Goal: Information Seeking & Learning: Learn about a topic

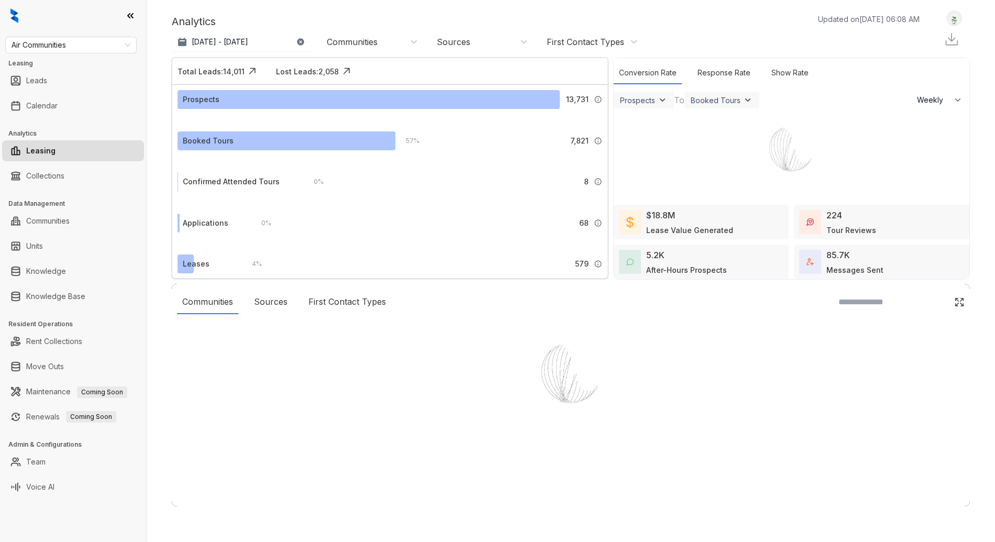
select select "******"
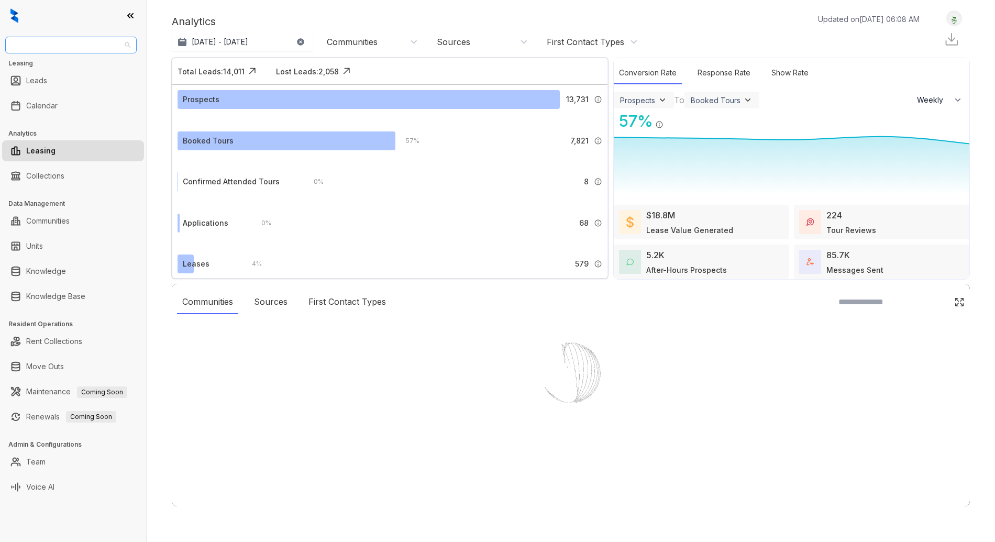
click at [61, 48] on span "Air Communities" at bounding box center [71, 45] width 119 height 16
type input "***"
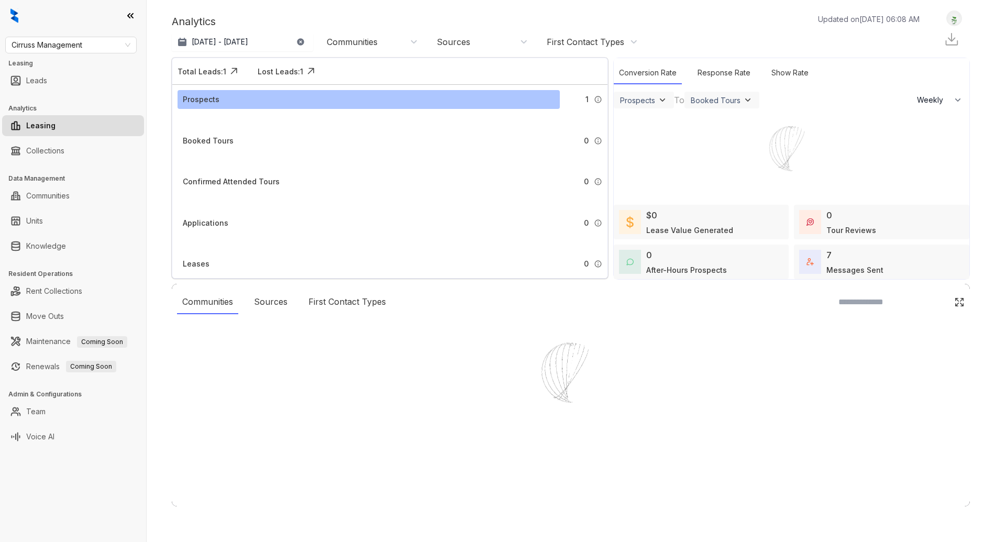
select select "******"
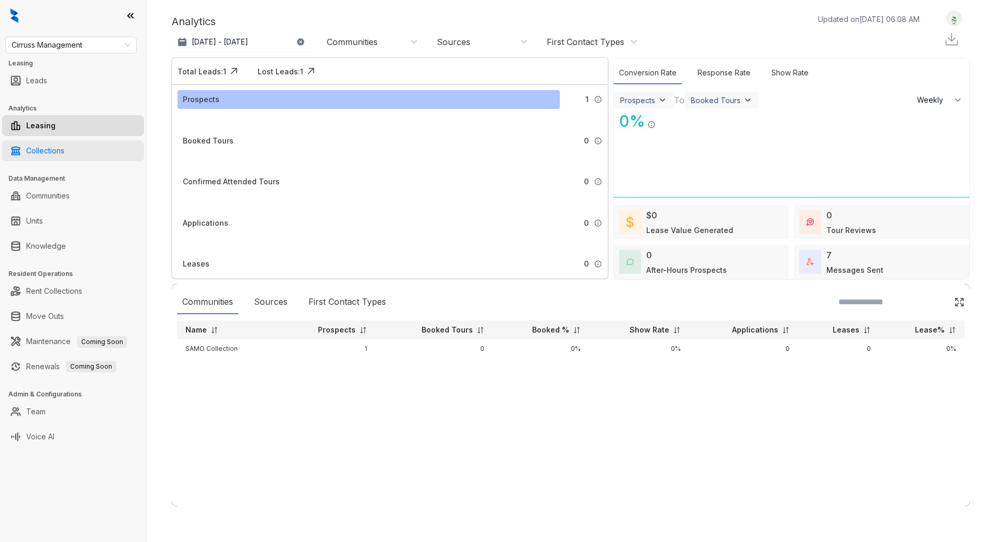
click at [64, 155] on link "Collections" at bounding box center [45, 150] width 38 height 21
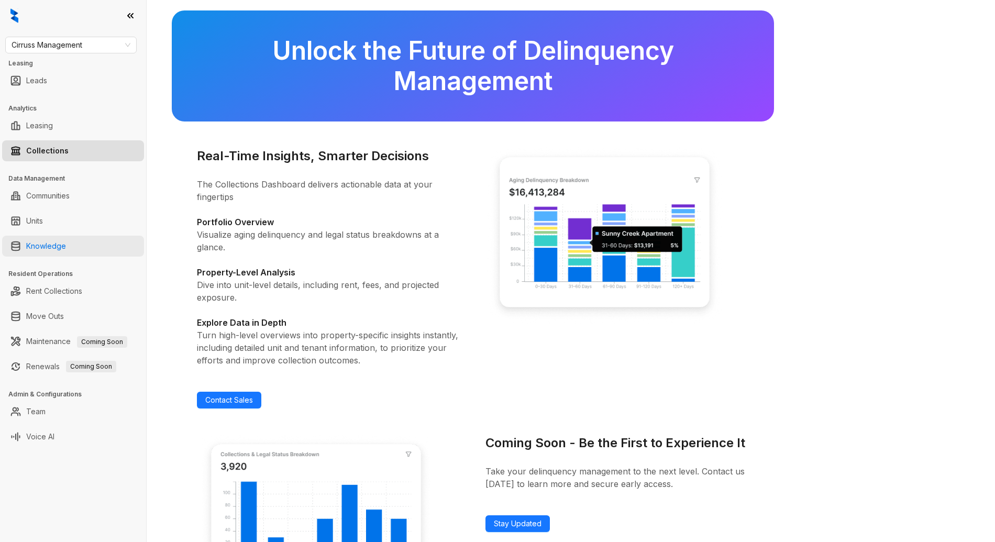
click at [64, 252] on link "Knowledge" at bounding box center [46, 246] width 40 height 21
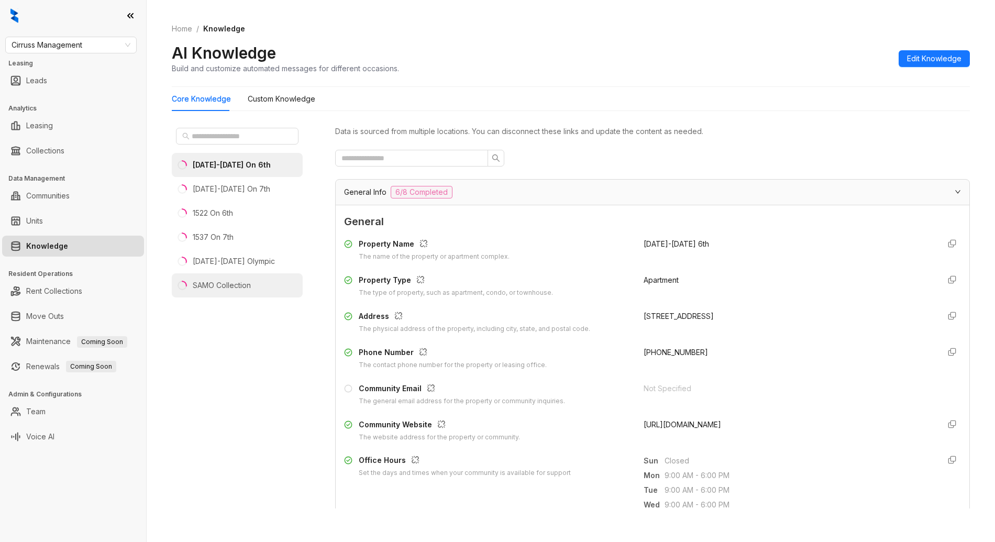
click at [259, 290] on li "SAMO Collection" at bounding box center [237, 285] width 131 height 24
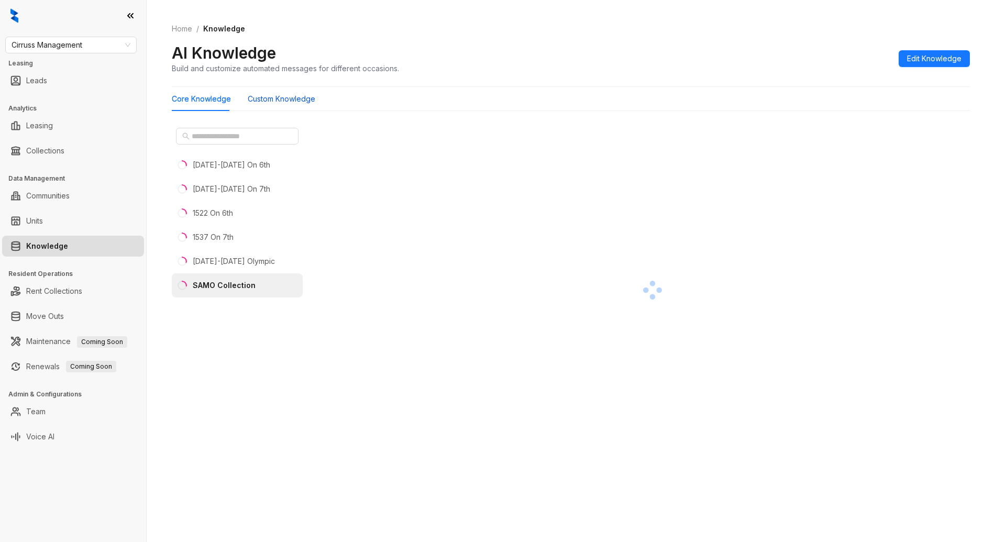
click at [291, 102] on Knowledge "Custom Knowledge" at bounding box center [282, 99] width 68 height 12
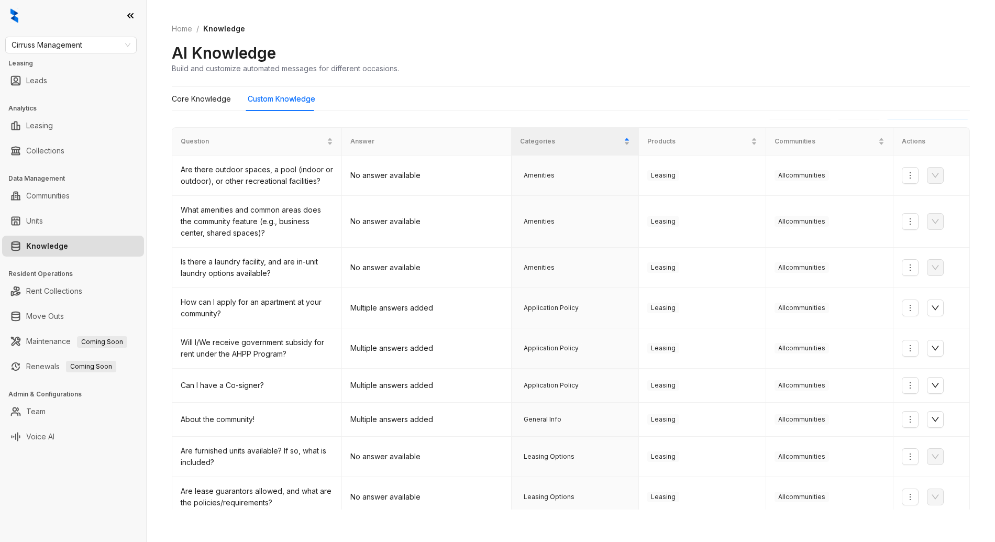
scroll to position [119, 0]
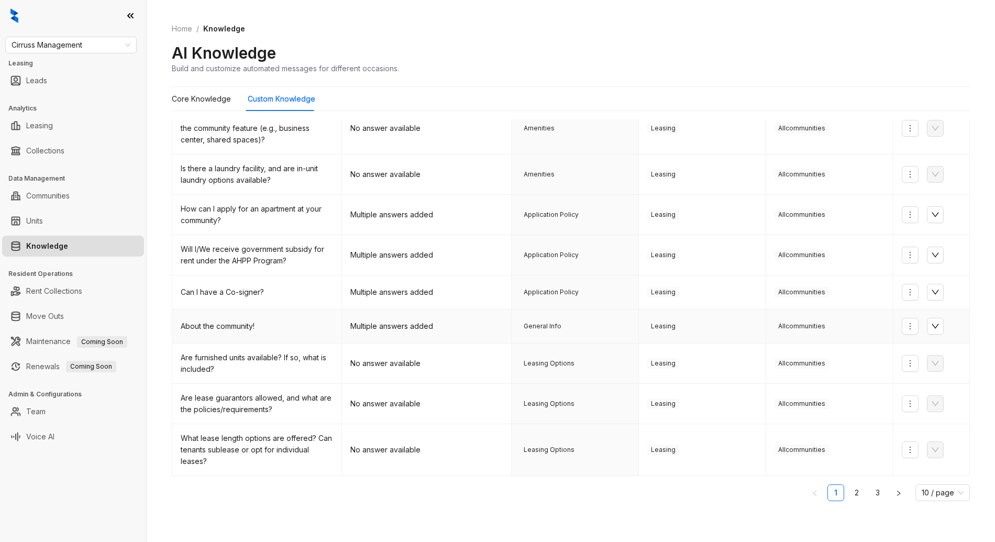
click at [428, 321] on td "Multiple answers added" at bounding box center [427, 326] width 170 height 34
click at [849, 496] on link "2" at bounding box center [857, 493] width 16 height 16
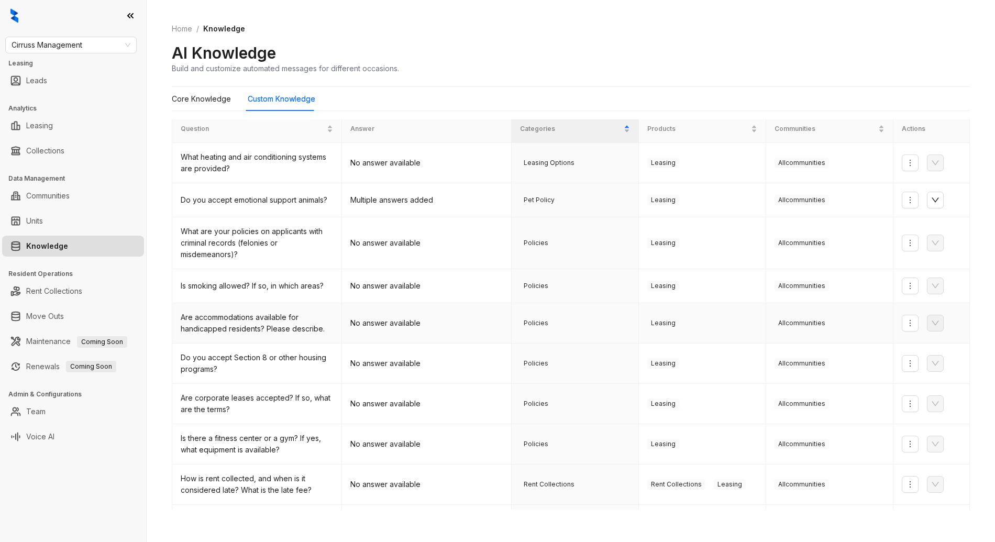
scroll to position [0, 0]
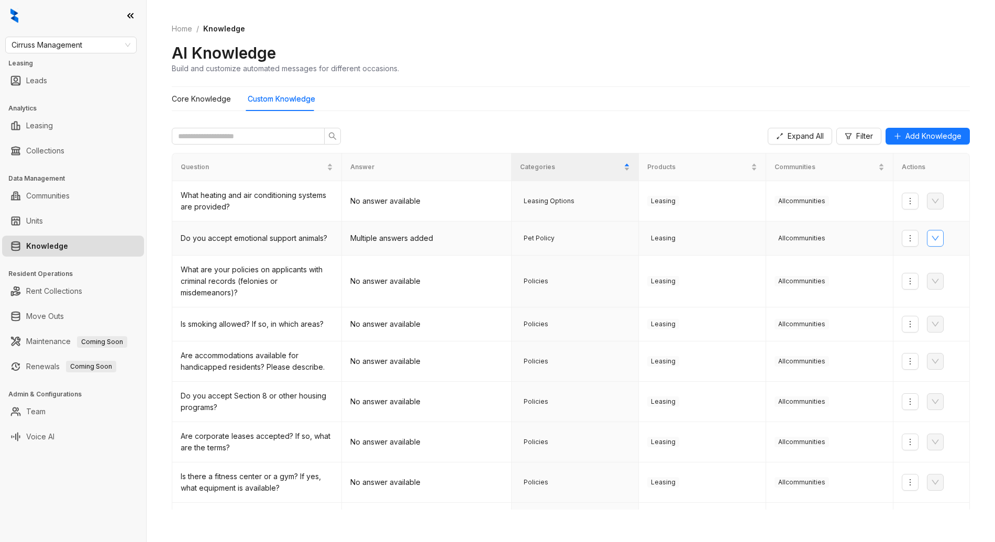
click at [927, 242] on button "button" at bounding box center [935, 238] width 17 height 17
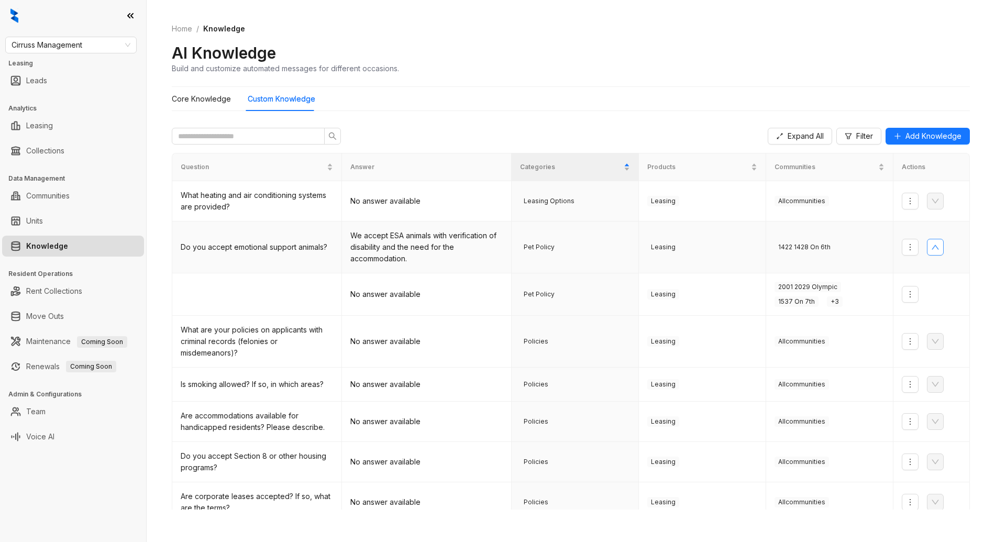
click at [931, 243] on icon "up" at bounding box center [935, 247] width 8 height 8
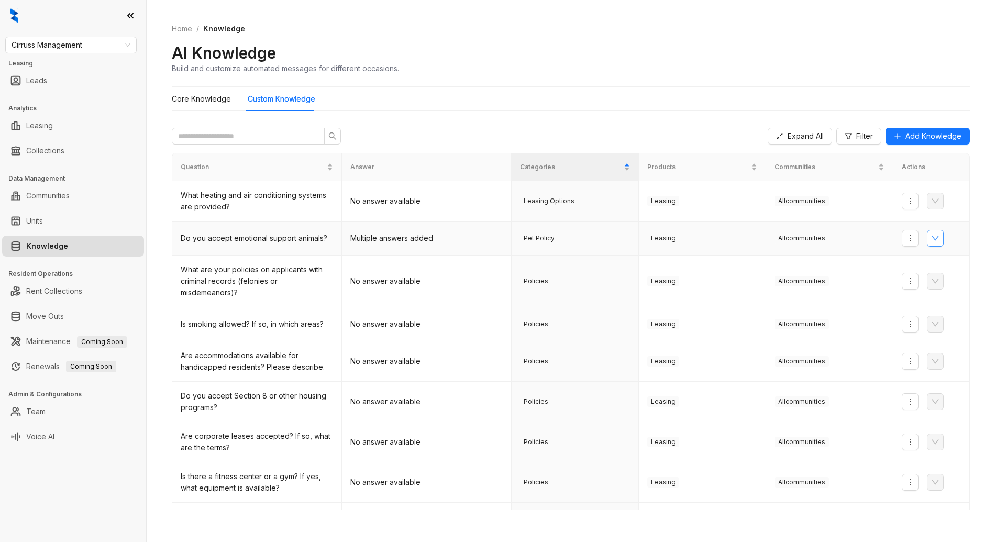
click at [931, 236] on icon "down" at bounding box center [935, 238] width 8 height 8
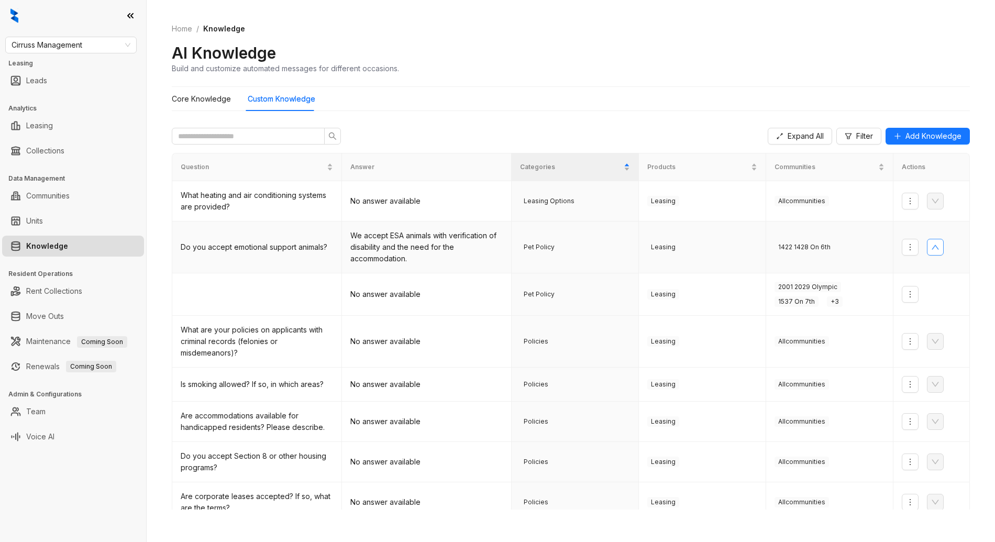
click at [929, 236] on td at bounding box center [931, 247] width 76 height 52
click at [927, 252] on button "button" at bounding box center [935, 247] width 17 height 17
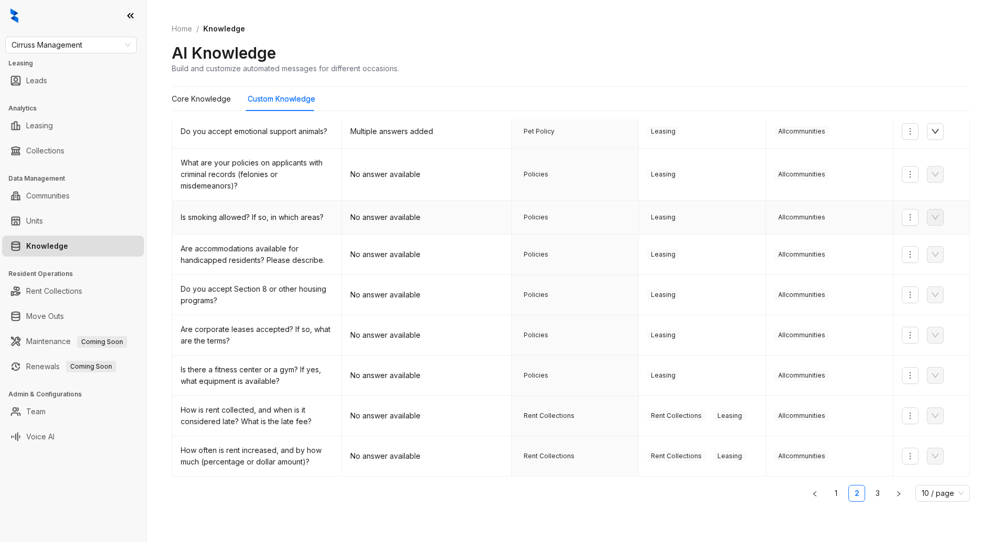
scroll to position [107, 0]
click at [870, 490] on link "3" at bounding box center [878, 493] width 16 height 16
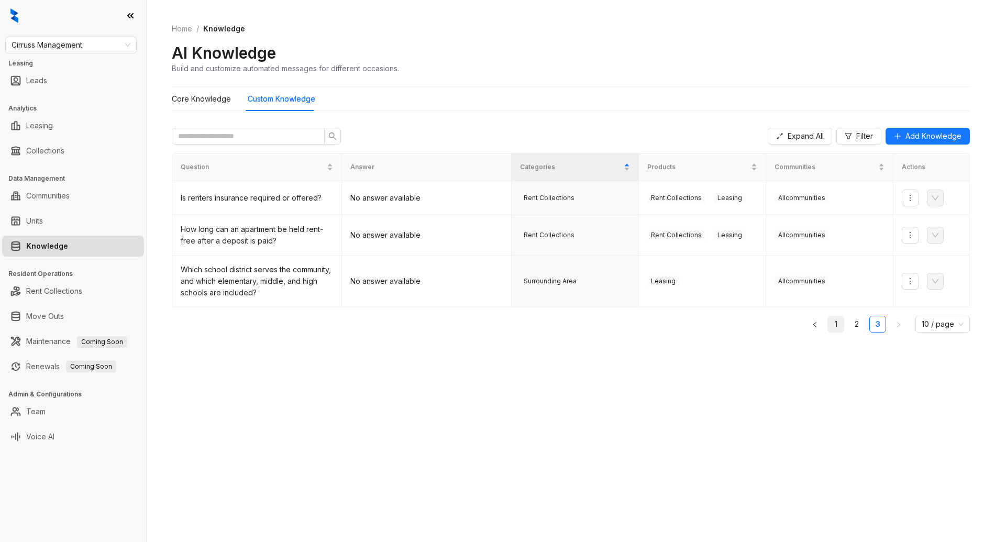
click at [842, 323] on link "1" at bounding box center [836, 324] width 16 height 16
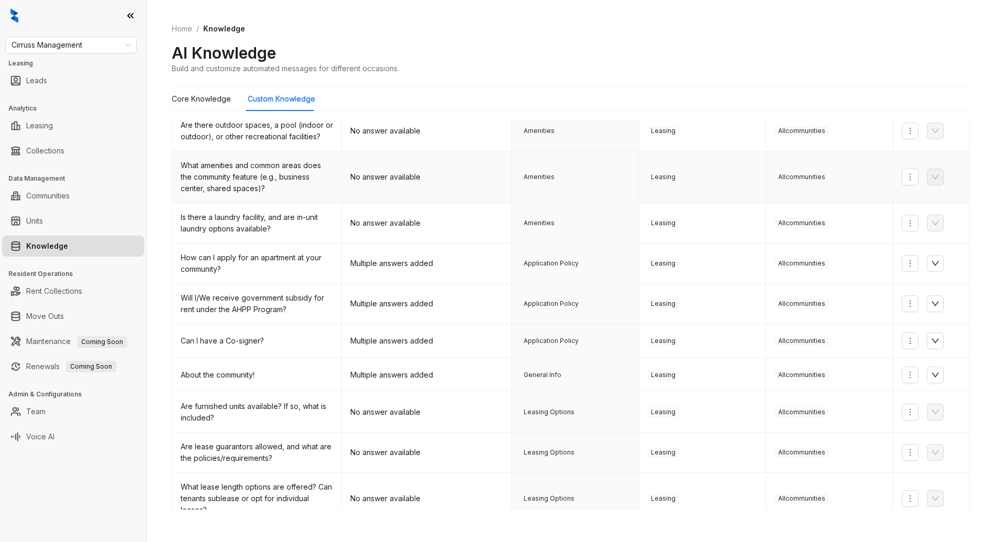
scroll to position [85, 0]
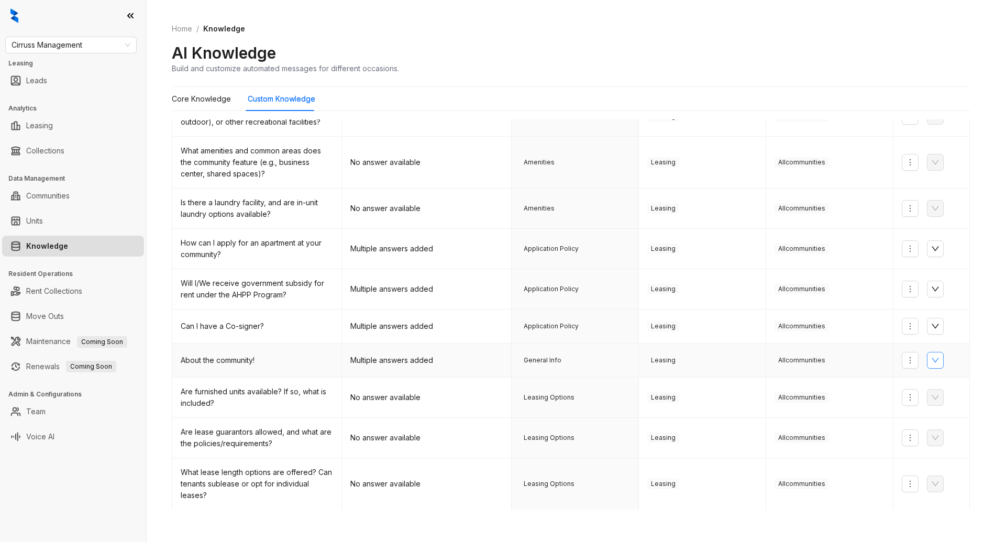
click at [933, 362] on button "button" at bounding box center [935, 360] width 17 height 17
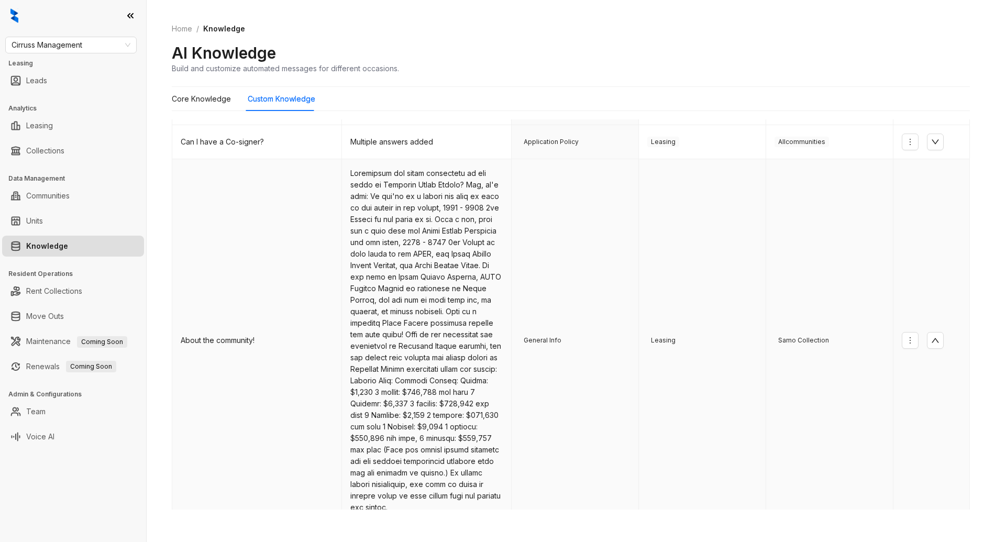
scroll to position [185, 0]
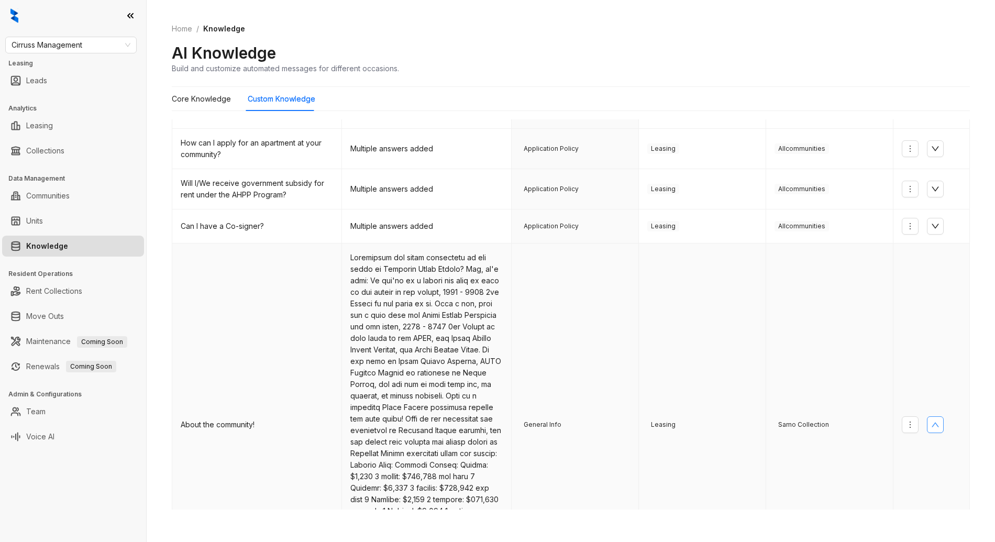
click at [934, 431] on button "button" at bounding box center [935, 424] width 17 height 17
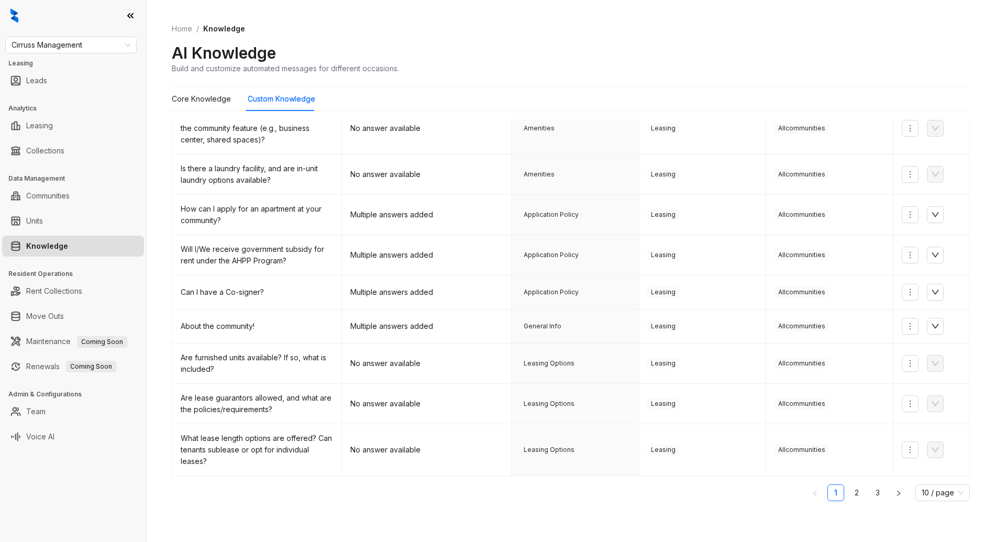
click at [453, 60] on div "AI Knowledge Build and customize automated messages for different occasions." at bounding box center [571, 58] width 798 height 31
drag, startPoint x: 184, startPoint y: 327, endPoint x: 279, endPoint y: 328, distance: 94.8
click at [279, 328] on div "About the community!" at bounding box center [257, 326] width 152 height 12
click at [931, 323] on icon "down" at bounding box center [935, 326] width 8 height 8
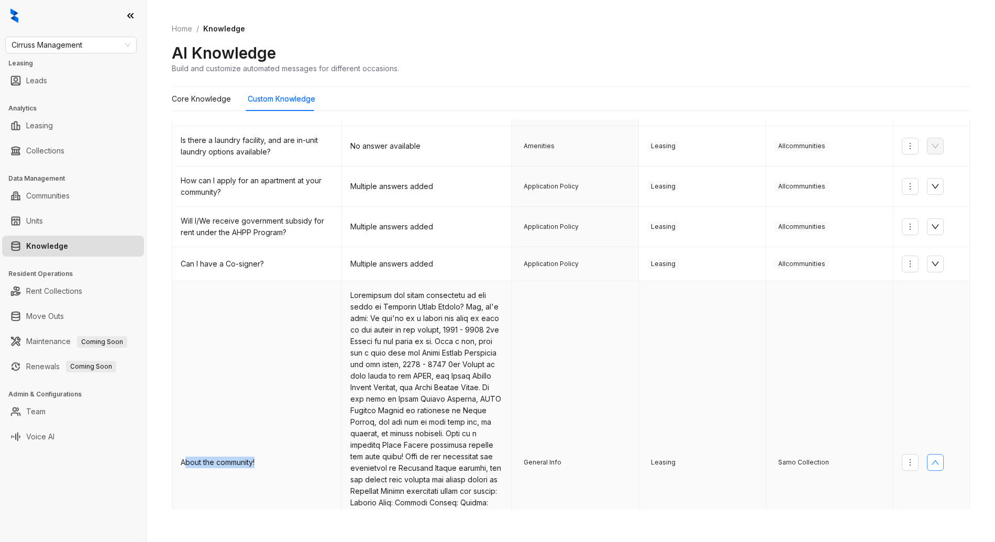
scroll to position [219, 0]
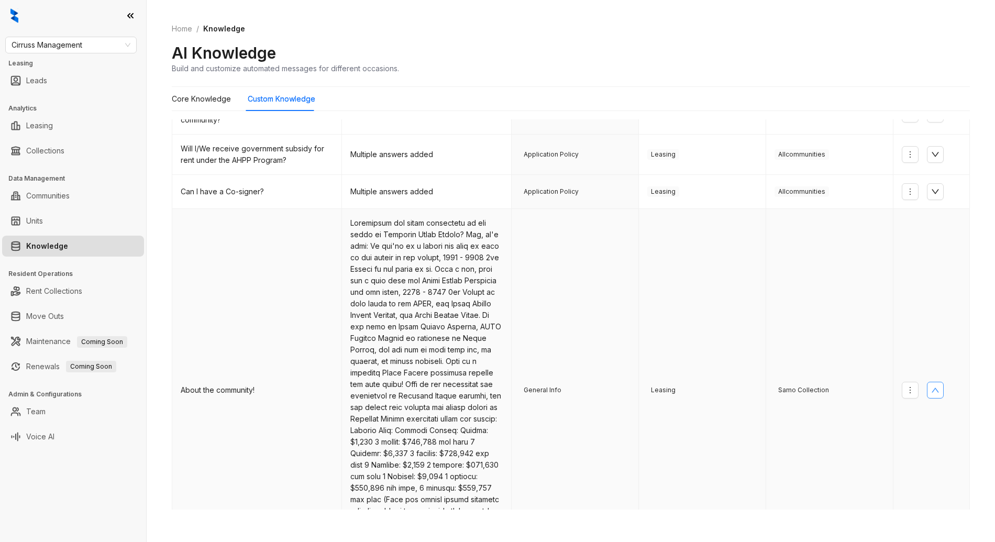
click at [411, 290] on td at bounding box center [427, 390] width 170 height 363
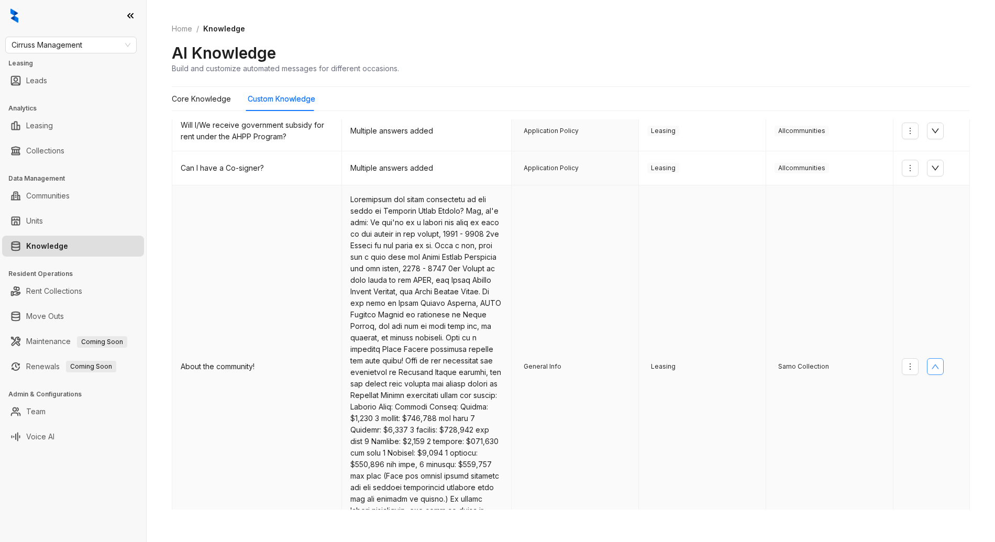
scroll to position [307, 0]
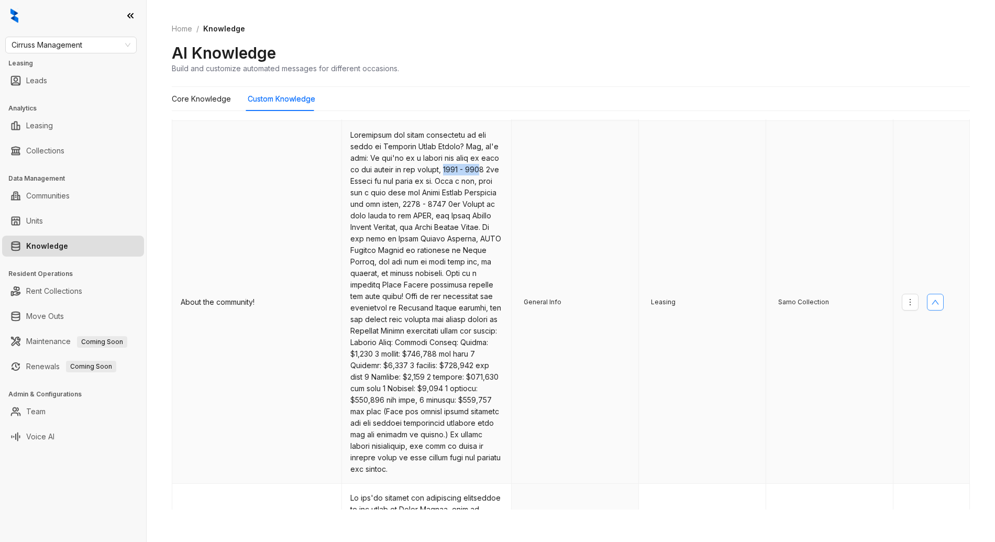
drag, startPoint x: 442, startPoint y: 170, endPoint x: 476, endPoint y: 172, distance: 34.6
click at [476, 172] on td at bounding box center [427, 302] width 170 height 363
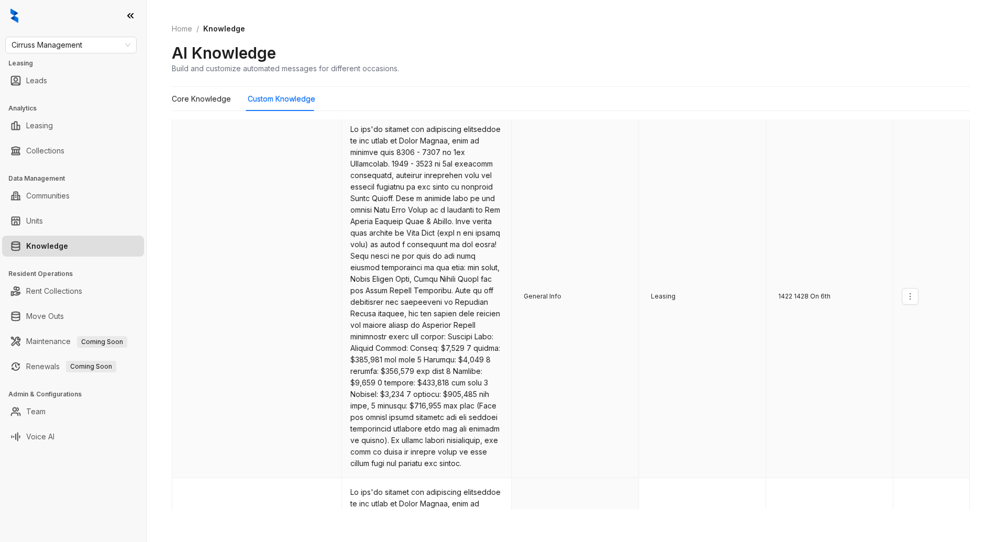
scroll to position [674, 0]
drag, startPoint x: 391, startPoint y: 167, endPoint x: 423, endPoint y: 168, distance: 32.5
click at [423, 168] on td at bounding box center [427, 298] width 170 height 363
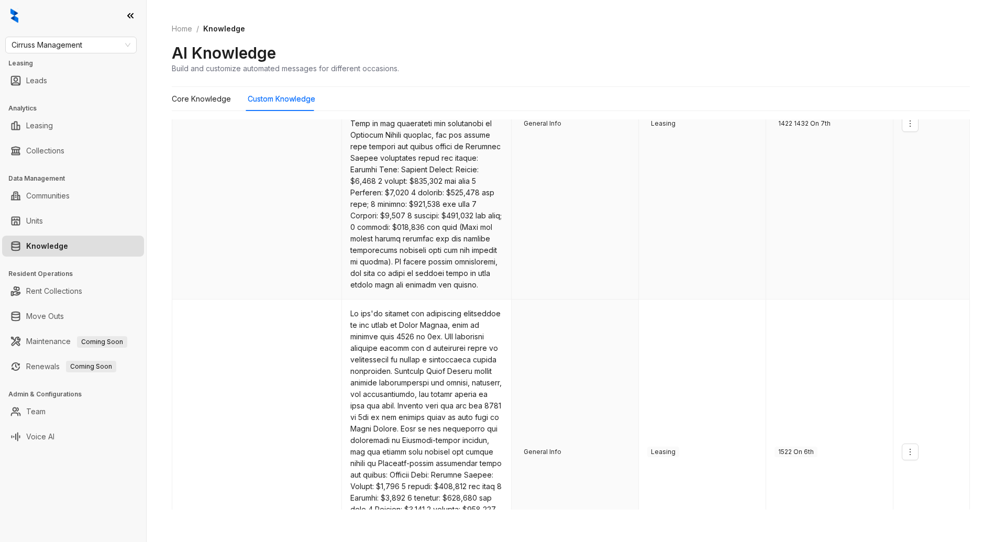
scroll to position [1301, 0]
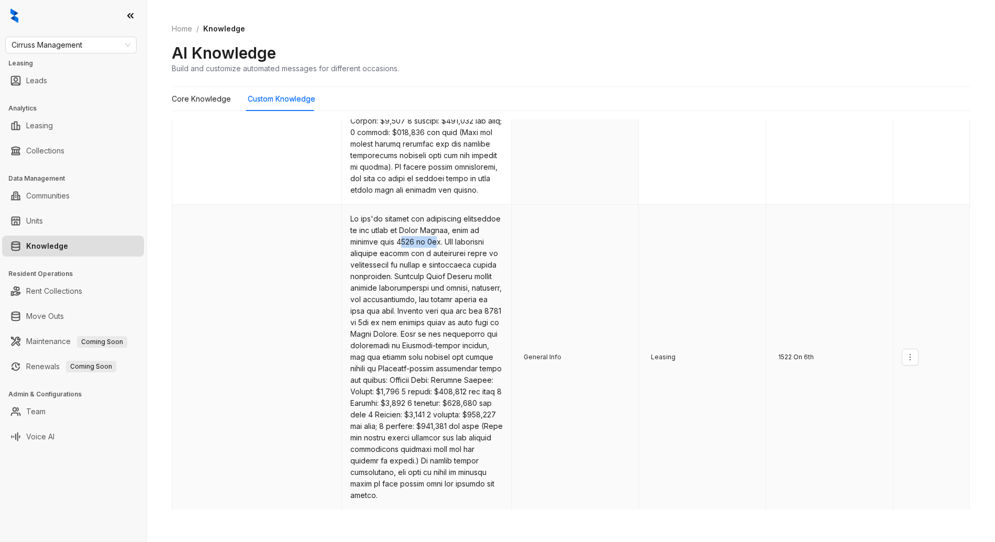
drag, startPoint x: 394, startPoint y: 267, endPoint x: 429, endPoint y: 268, distance: 35.6
click at [429, 268] on td at bounding box center [427, 357] width 170 height 305
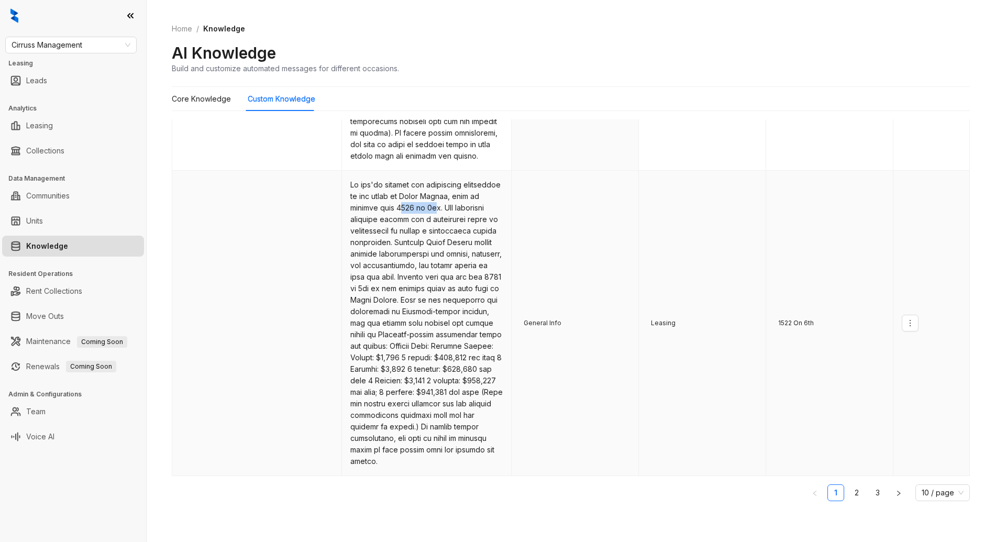
scroll to position [1369, 0]
click at [849, 493] on link "2" at bounding box center [857, 493] width 16 height 16
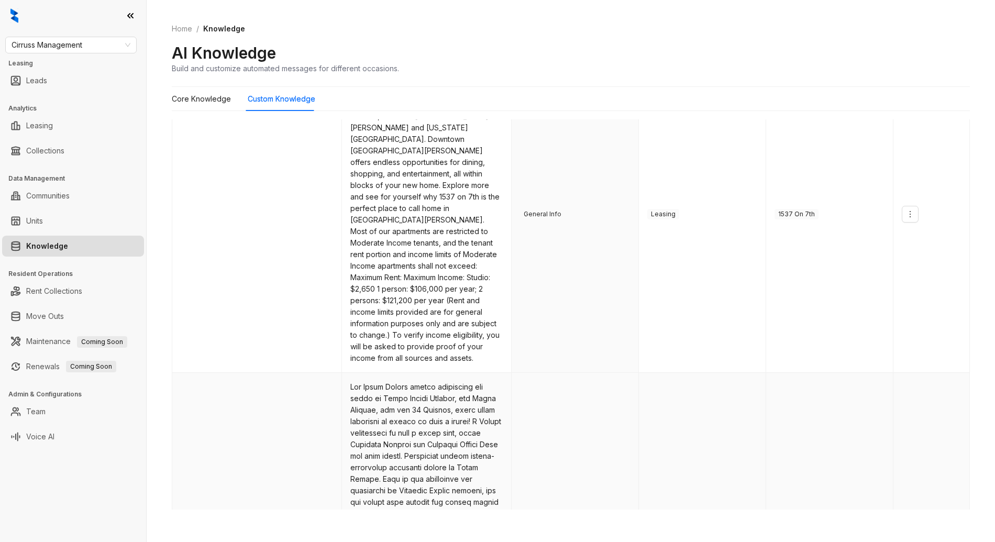
scroll to position [0, 0]
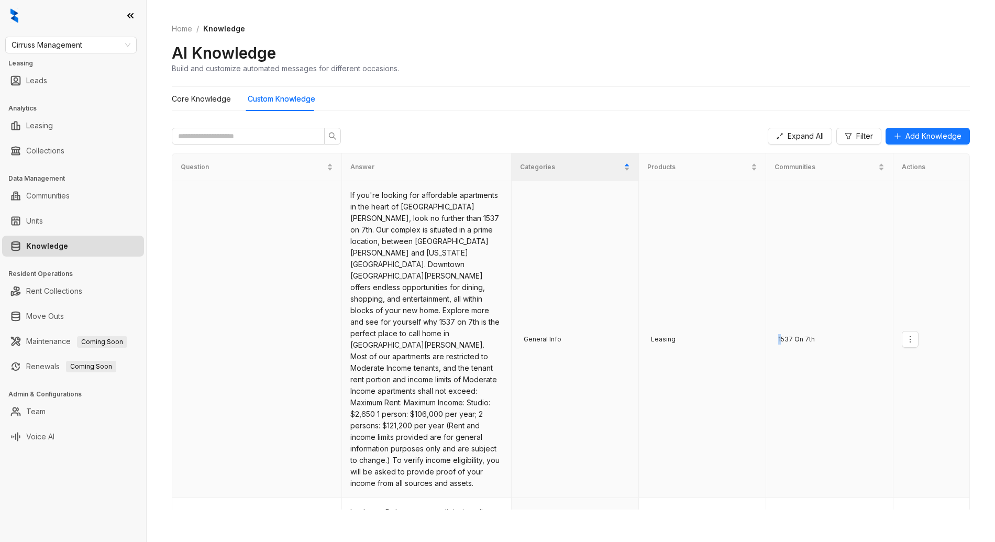
drag, startPoint x: 776, startPoint y: 324, endPoint x: 836, endPoint y: 301, distance: 64.0
click at [830, 305] on td "1537 On 7th" at bounding box center [829, 339] width 127 height 317
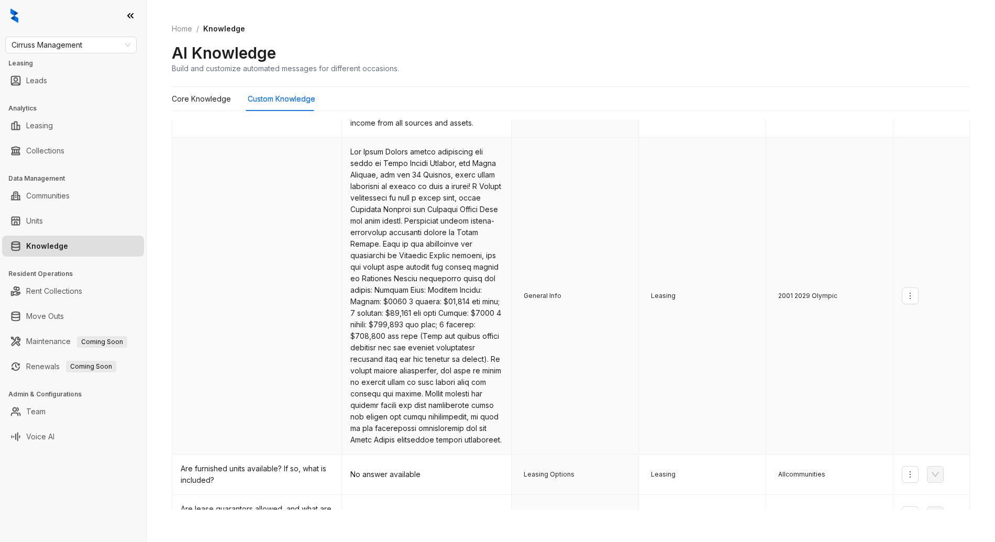
click at [781, 291] on span "2001 2029 Olympic" at bounding box center [807, 296] width 66 height 10
drag, startPoint x: 827, startPoint y: 260, endPoint x: 849, endPoint y: 256, distance: 22.5
click at [848, 256] on td "2001 2029 Olympic" at bounding box center [829, 296] width 127 height 317
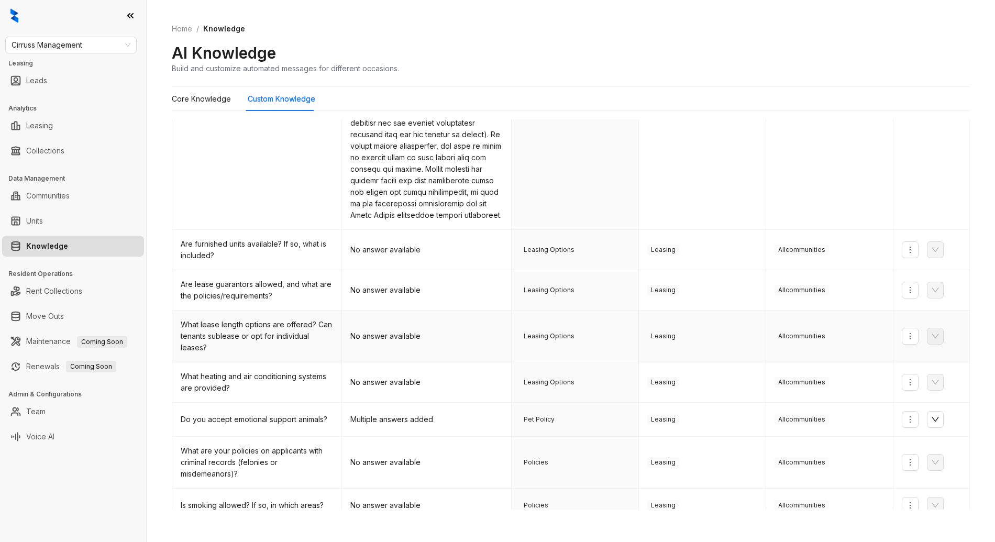
scroll to position [649, 0]
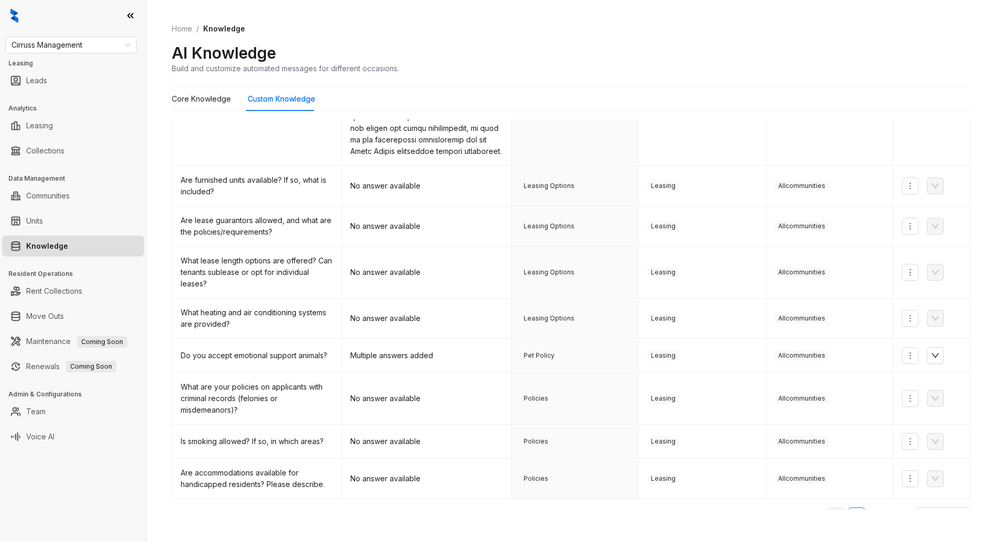
click at [828, 508] on link "1" at bounding box center [836, 516] width 16 height 16
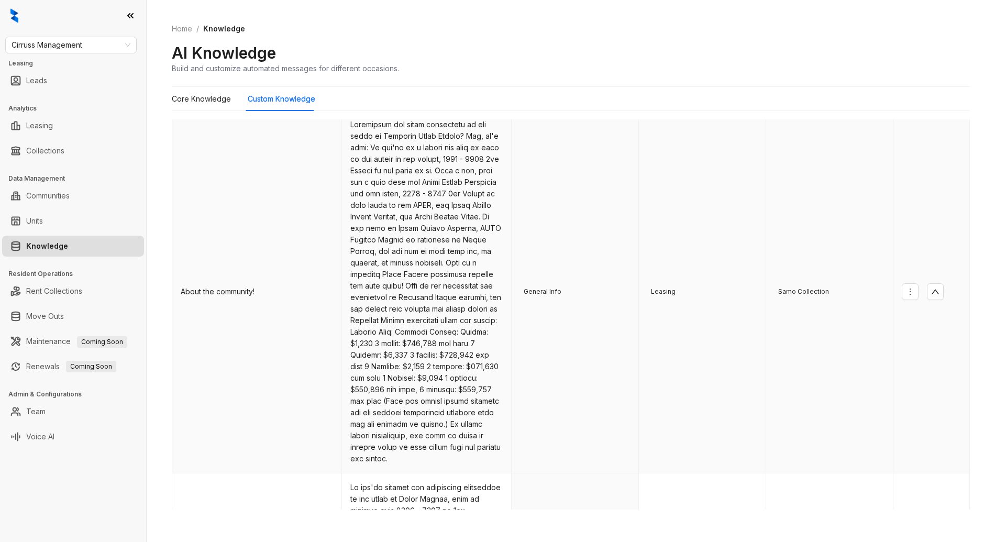
scroll to position [312, 0]
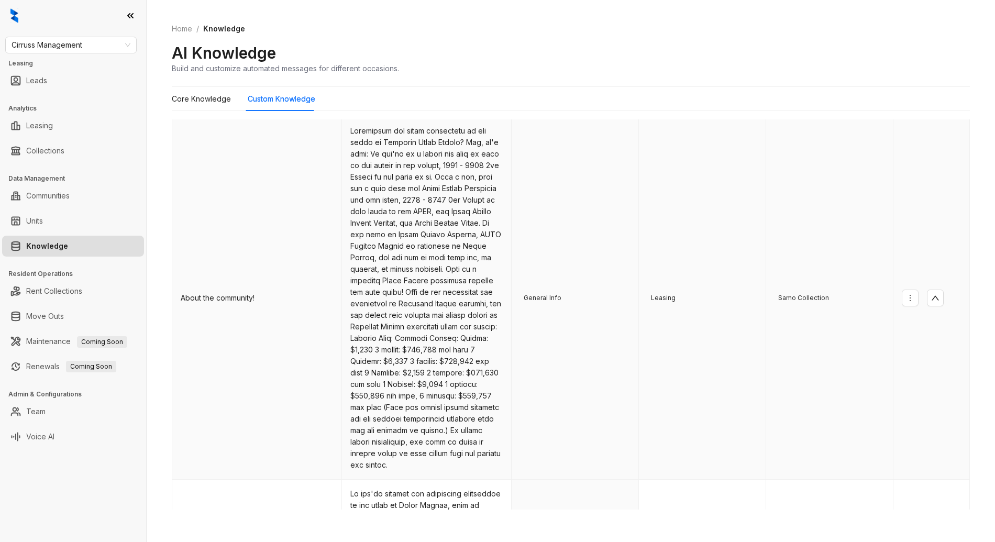
click at [775, 303] on span "Samo Collection" at bounding box center [803, 298] width 58 height 10
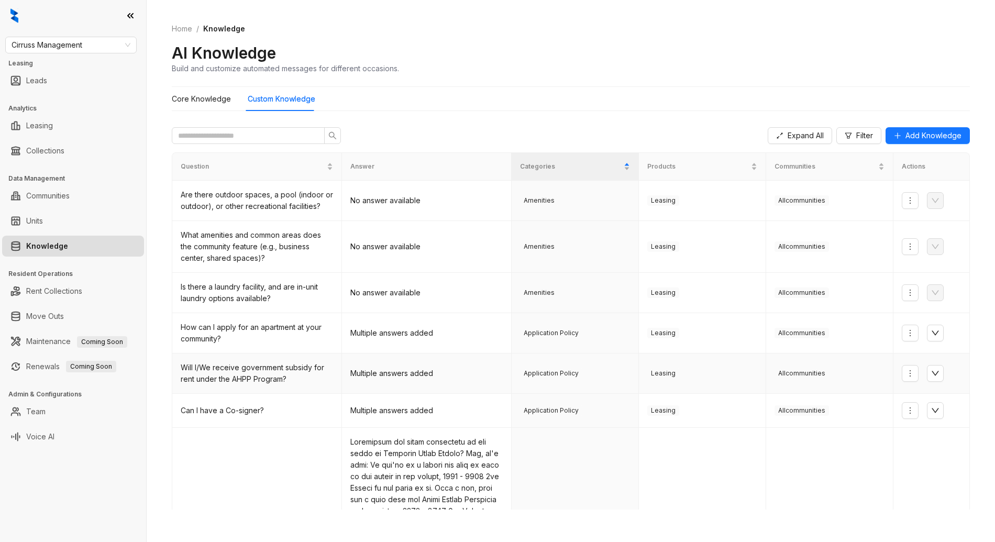
scroll to position [0, 0]
click at [931, 411] on icon "down" at bounding box center [935, 411] width 8 height 8
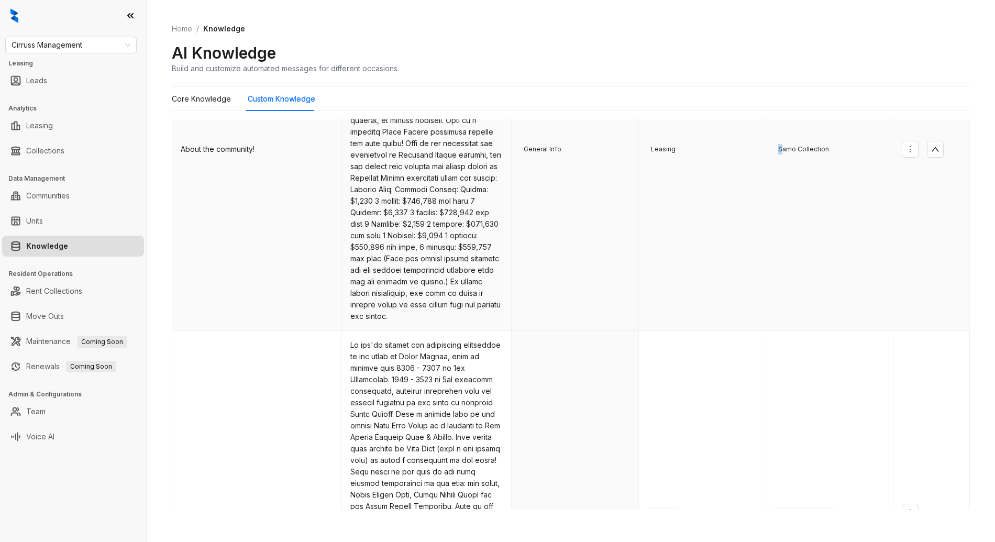
scroll to position [433, 0]
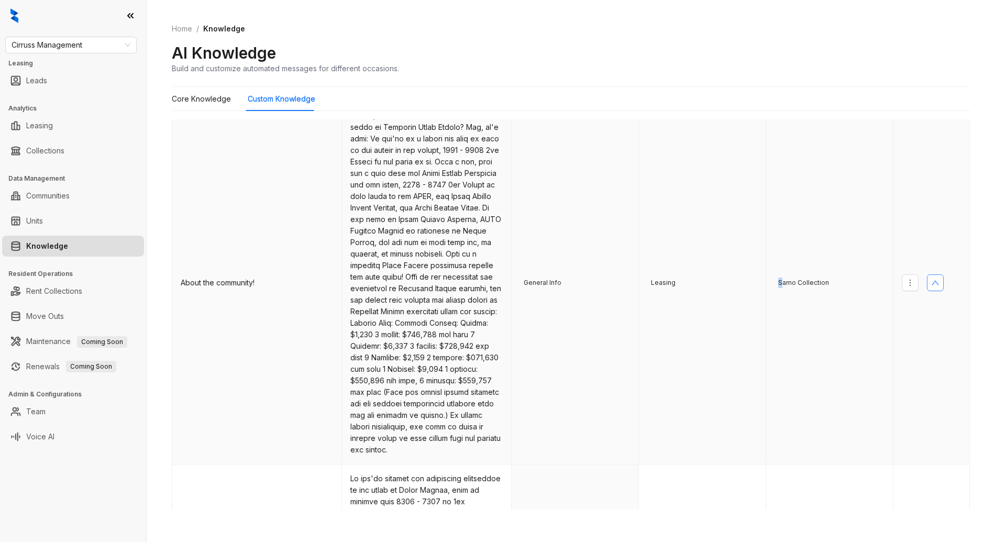
click at [931, 284] on icon "up" at bounding box center [935, 283] width 8 height 8
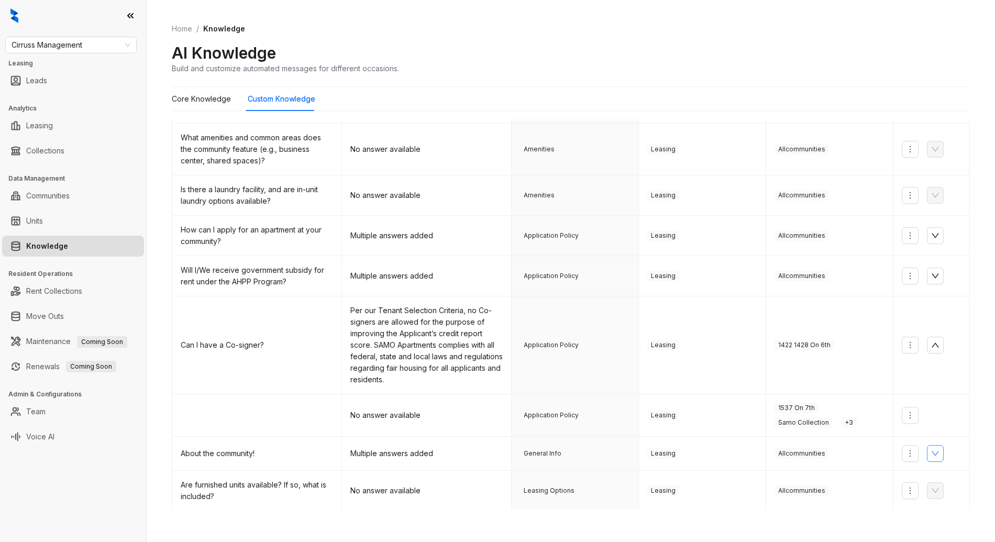
scroll to position [173, 0]
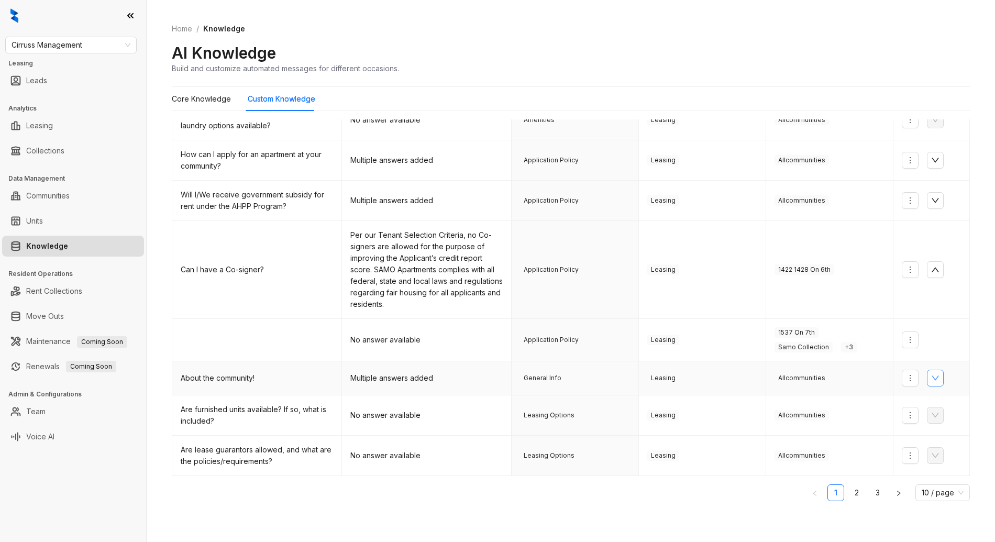
click at [928, 382] on button "button" at bounding box center [935, 378] width 17 height 17
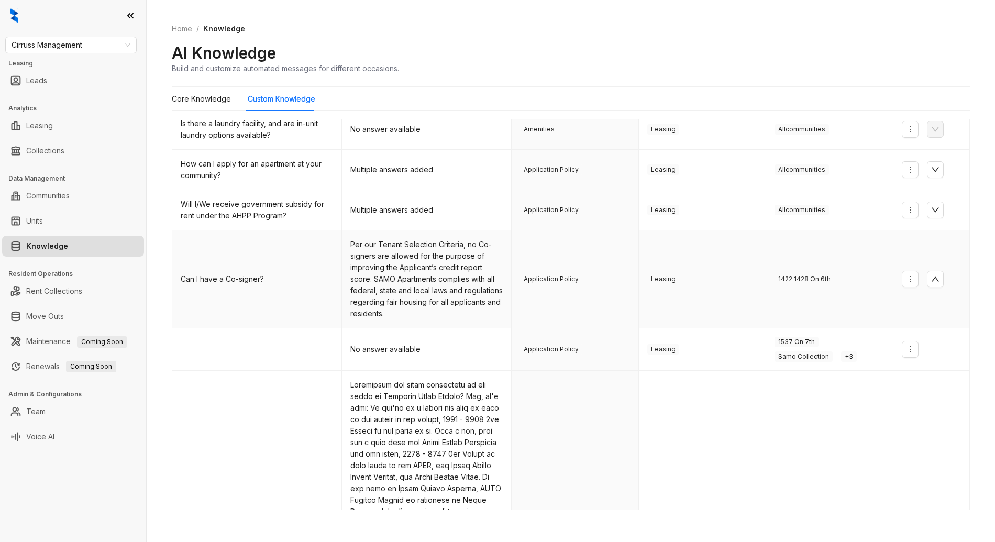
scroll to position [380, 0]
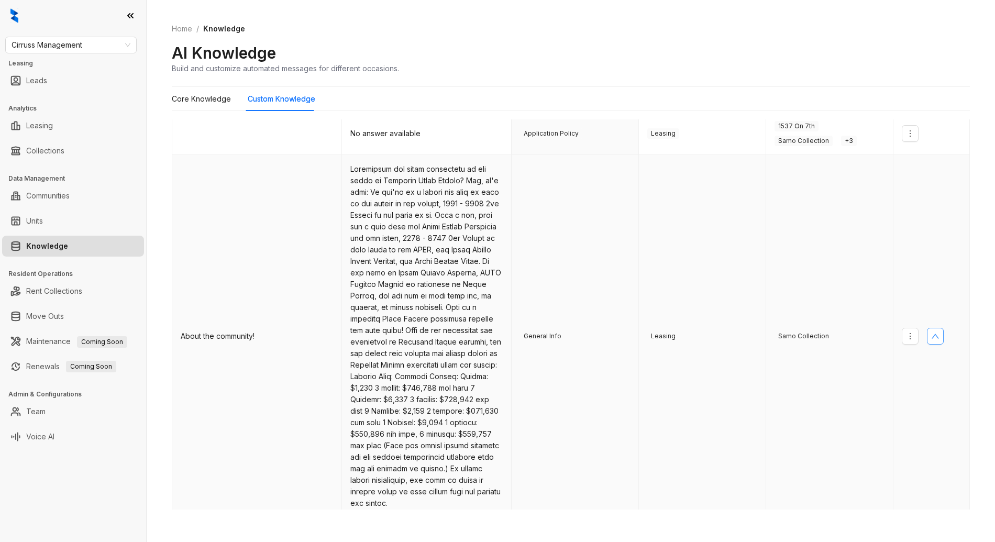
click at [933, 340] on button "button" at bounding box center [935, 336] width 17 height 17
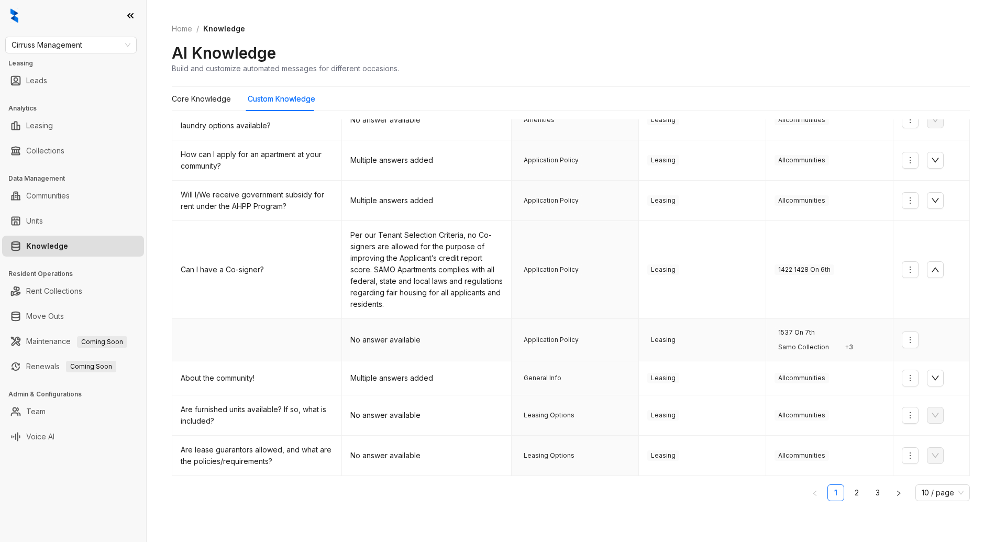
scroll to position [173, 0]
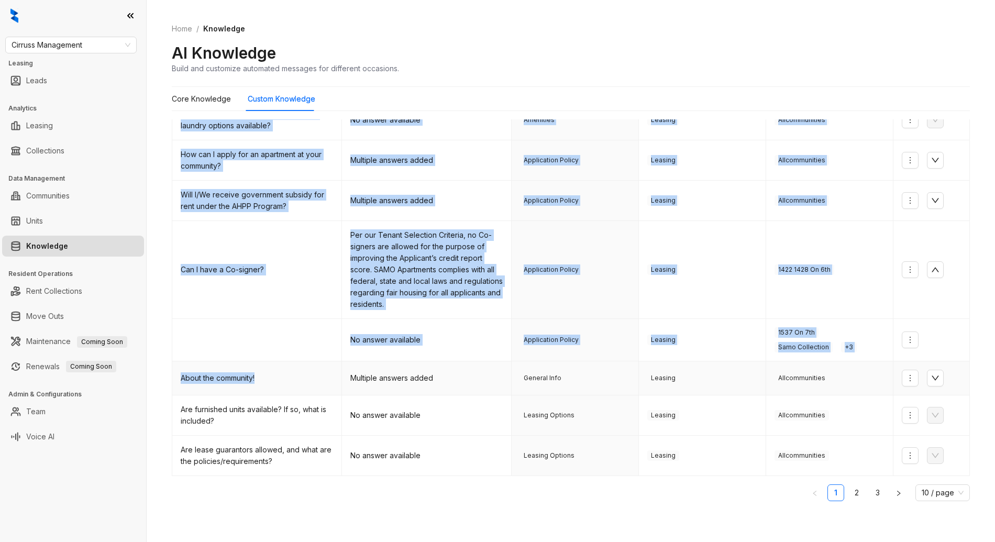
drag, startPoint x: 264, startPoint y: 378, endPoint x: 169, endPoint y: 375, distance: 95.8
click at [169, 375] on div "Home / Knowledge AI Knowledge Build and customize automated messages for differ…" at bounding box center [571, 271] width 848 height 542
click at [930, 373] on button "button" at bounding box center [935, 378] width 17 height 17
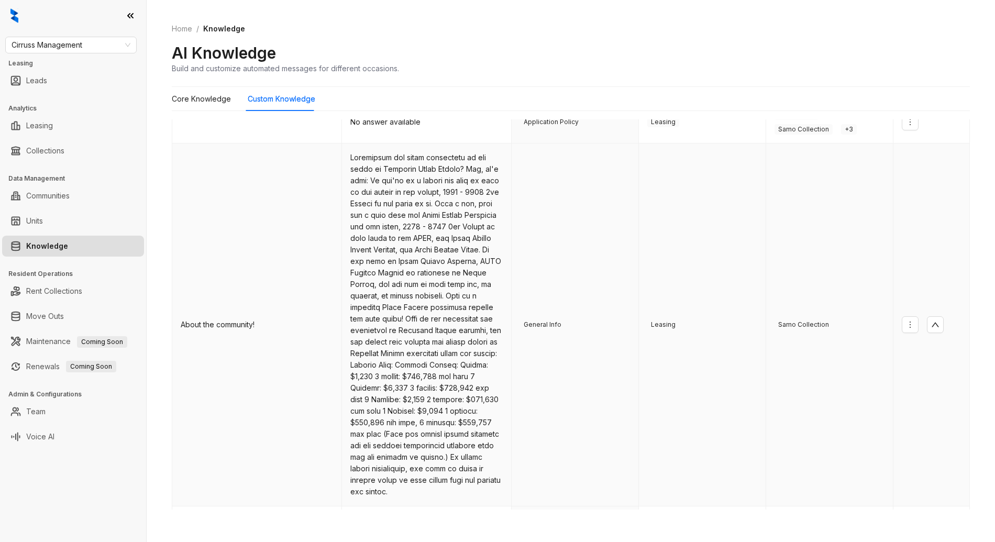
click at [664, 358] on td "Leasing" at bounding box center [702, 324] width 127 height 363
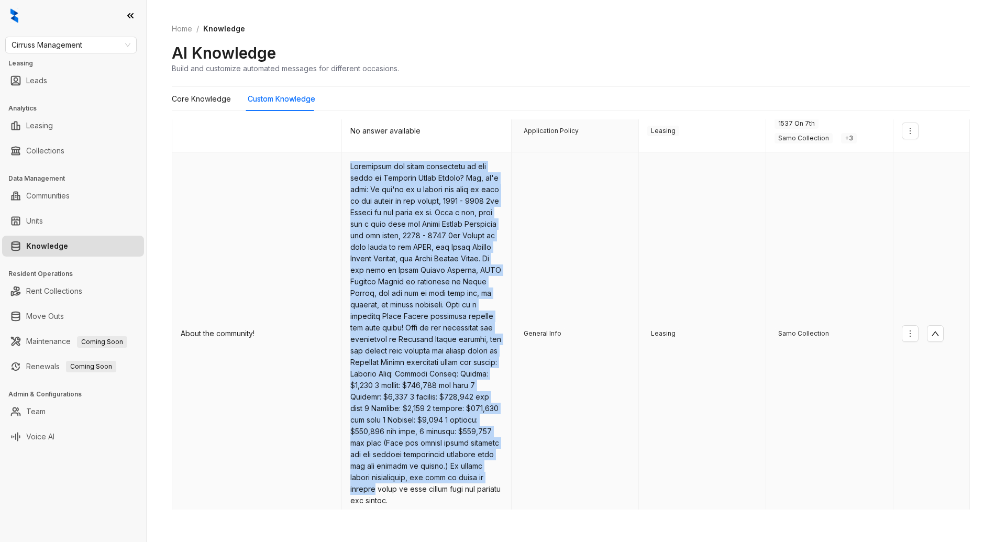
drag, startPoint x: 347, startPoint y: 166, endPoint x: 484, endPoint y: 490, distance: 351.5
click at [484, 490] on td at bounding box center [427, 333] width 170 height 363
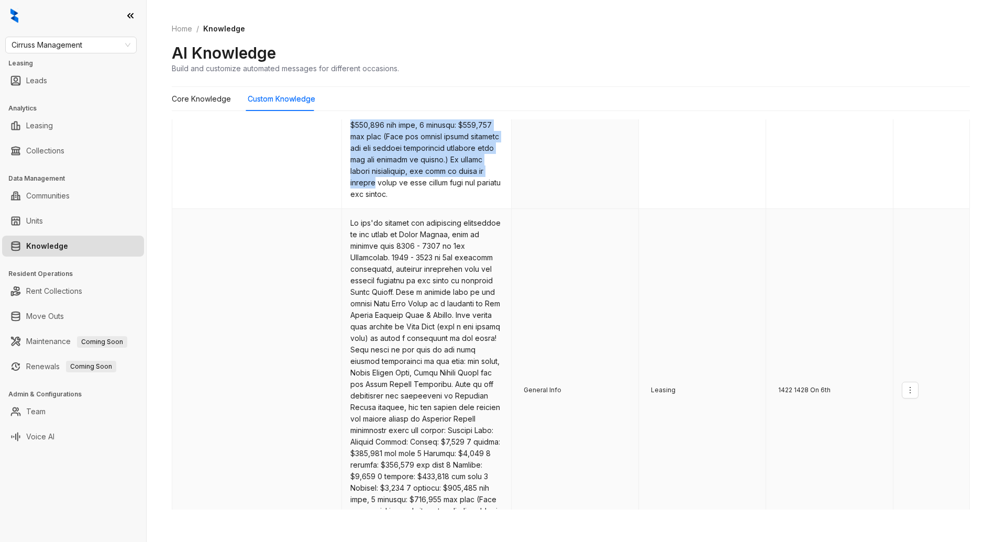
scroll to position [714, 0]
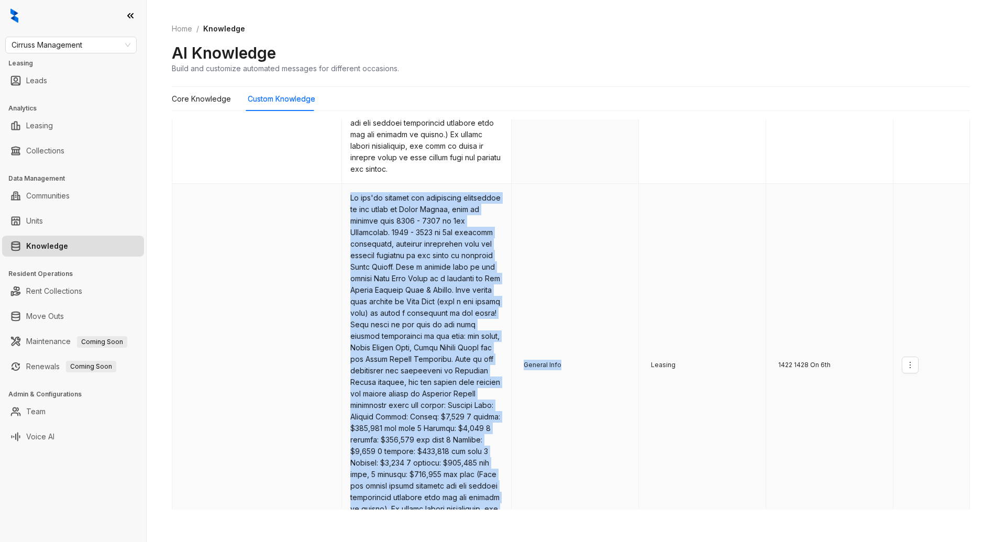
drag, startPoint x: 346, startPoint y: 206, endPoint x: 513, endPoint y: 452, distance: 297.4
click at [513, 452] on tr "General Info Leasing 1422 1428 On 6th" at bounding box center [570, 365] width 797 height 363
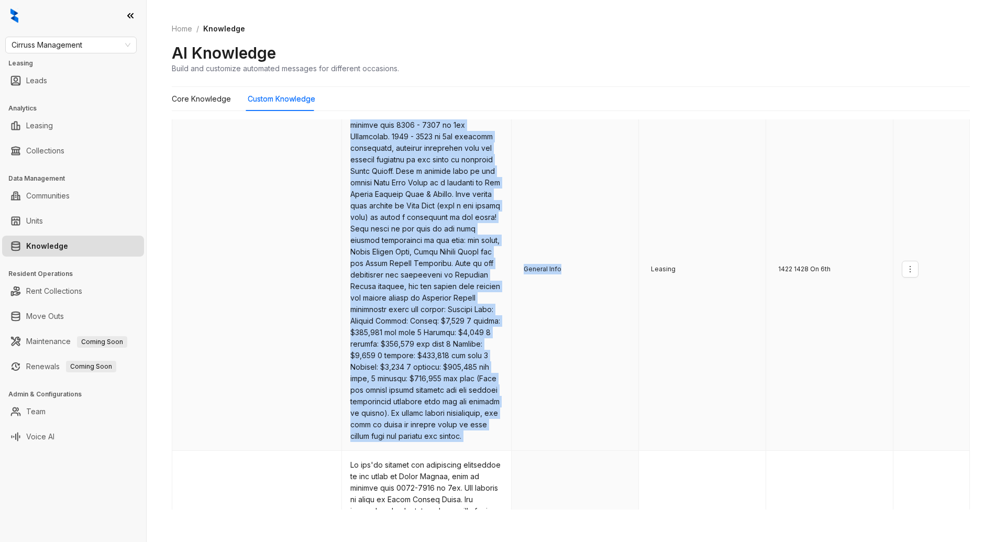
scroll to position [814, 0]
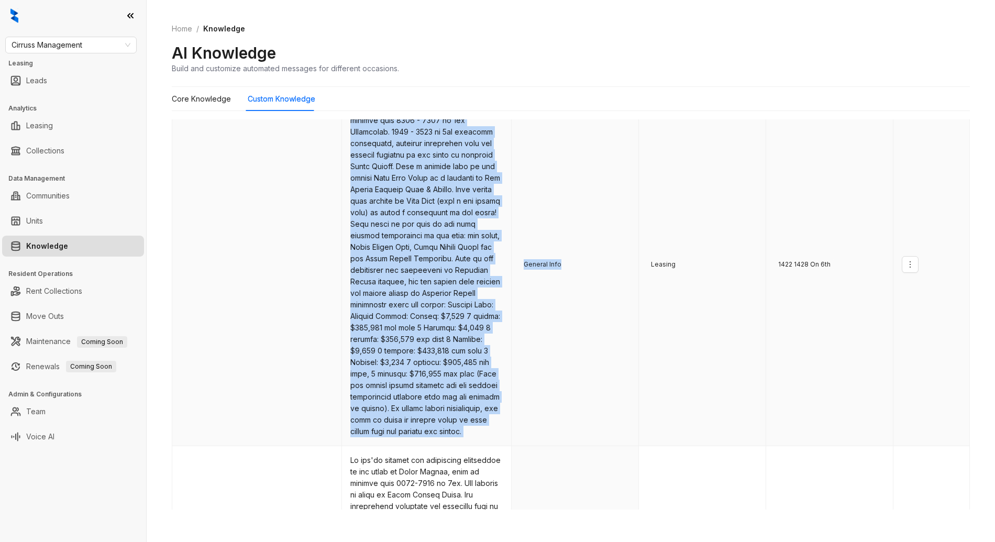
click at [469, 436] on td at bounding box center [427, 264] width 170 height 363
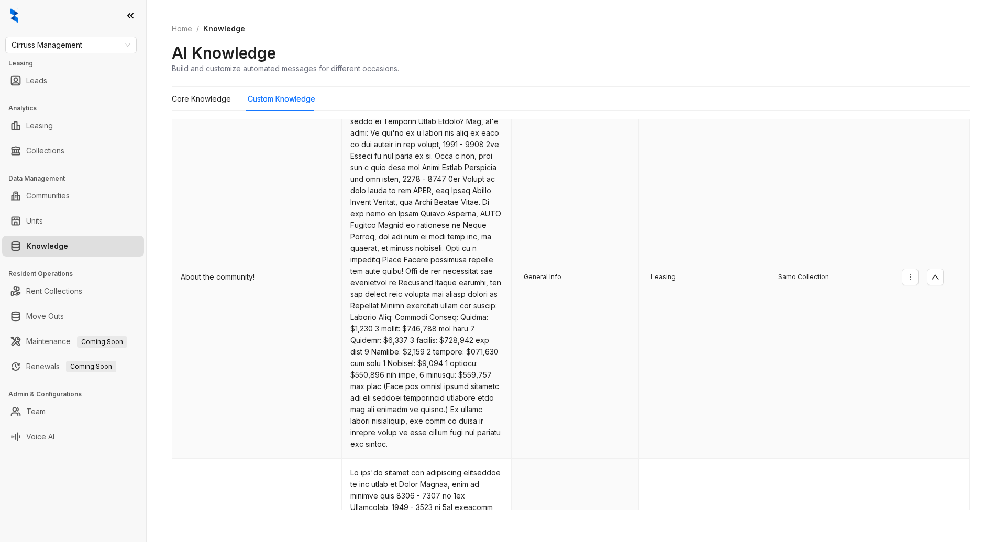
scroll to position [440, 0]
drag, startPoint x: 380, startPoint y: 338, endPoint x: 414, endPoint y: 342, distance: 34.9
click at [407, 341] on td at bounding box center [427, 275] width 170 height 363
drag, startPoint x: 381, startPoint y: 339, endPoint x: 442, endPoint y: 388, distance: 77.8
click at [426, 375] on td at bounding box center [427, 275] width 170 height 363
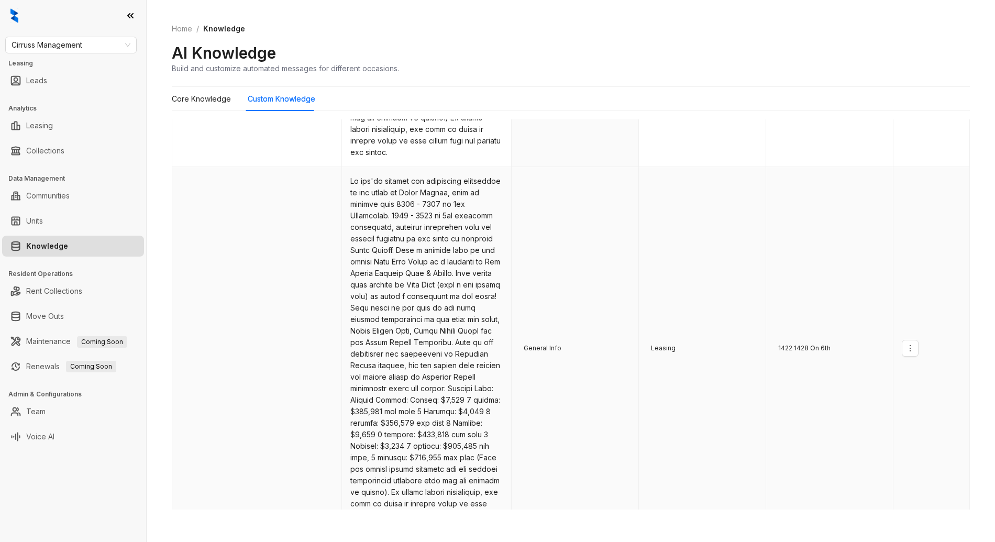
scroll to position [762, 0]
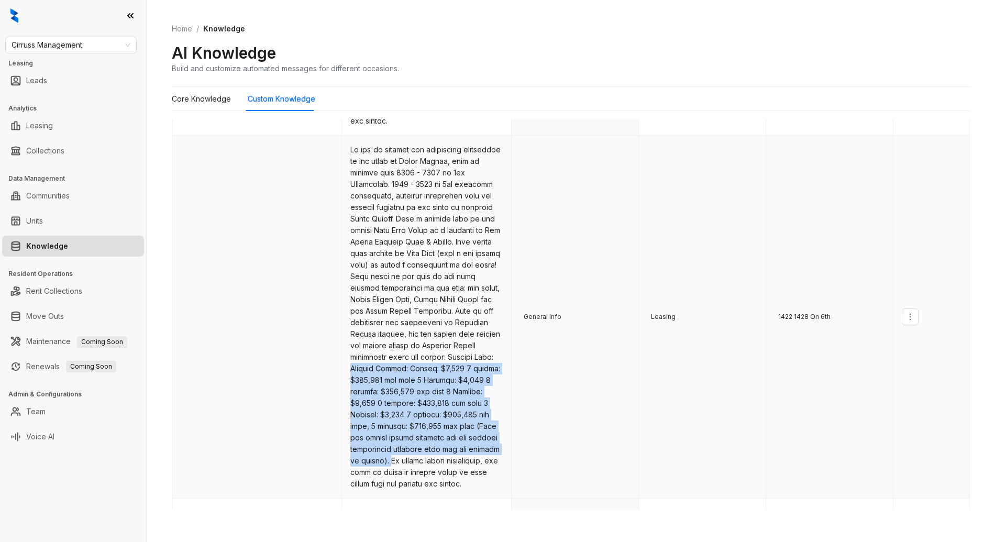
drag, startPoint x: 430, startPoint y: 475, endPoint x: 370, endPoint y: 378, distance: 114.7
click at [369, 379] on td at bounding box center [427, 317] width 170 height 363
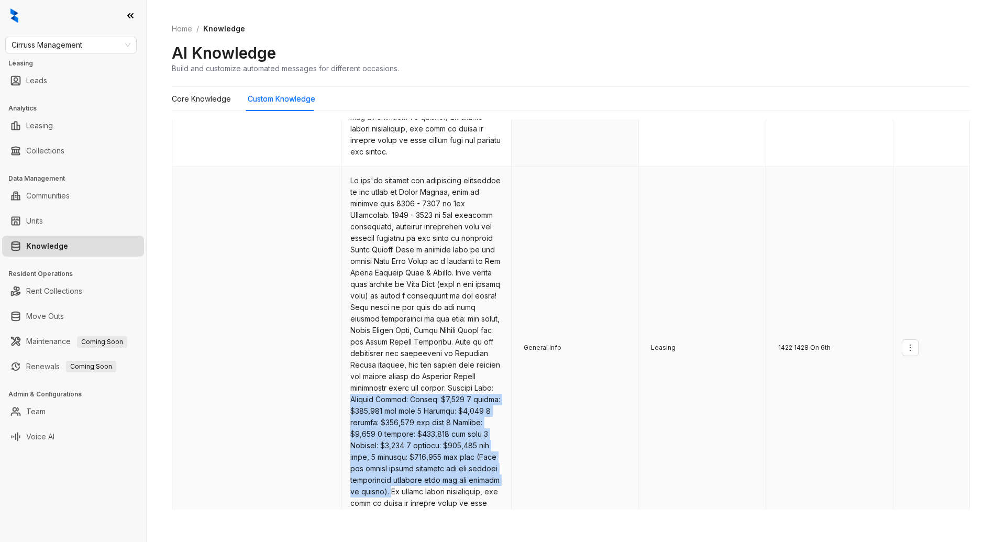
scroll to position [753, 0]
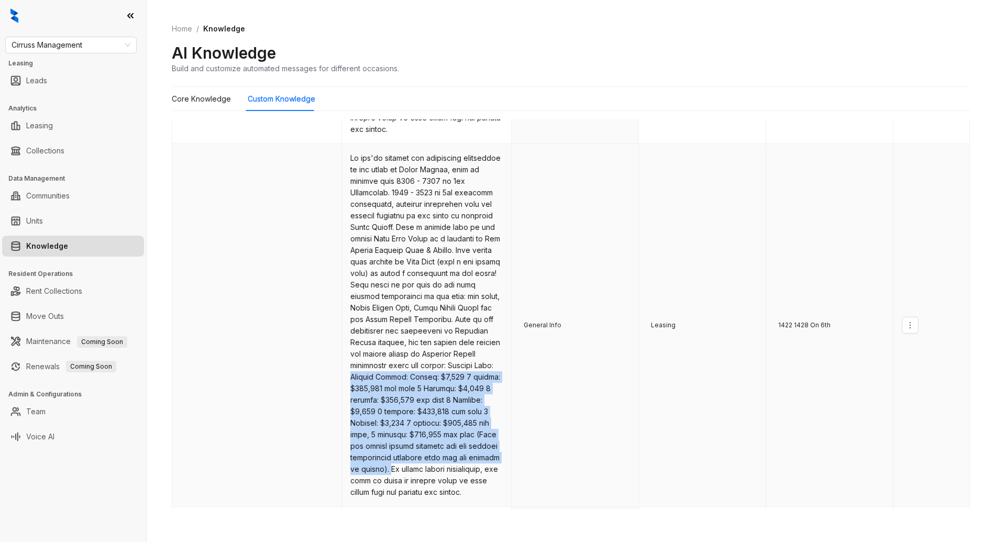
click at [373, 405] on td at bounding box center [427, 325] width 170 height 363
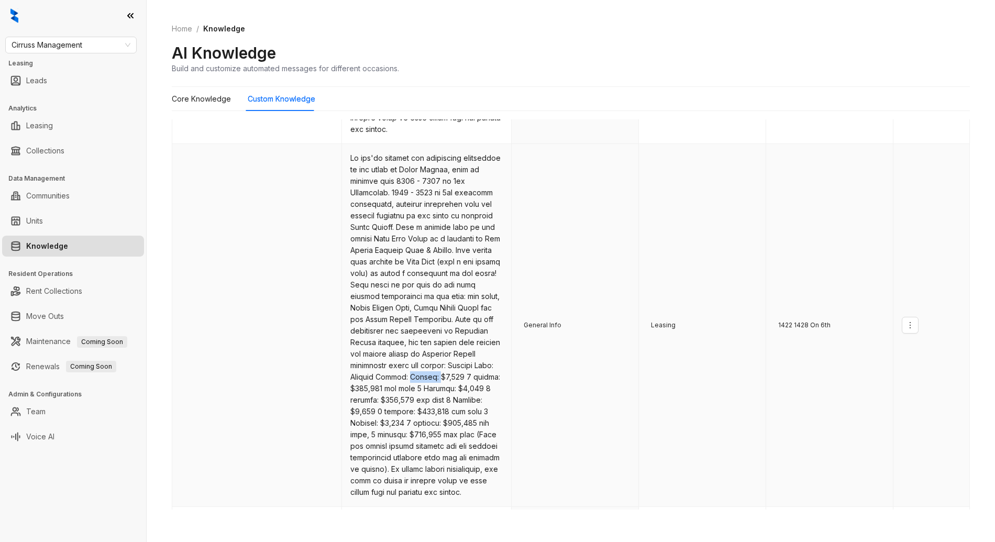
drag, startPoint x: 436, startPoint y: 386, endPoint x: 459, endPoint y: 389, distance: 23.7
click at [459, 389] on td at bounding box center [427, 325] width 170 height 363
drag, startPoint x: 417, startPoint y: 412, endPoint x: 445, endPoint y: 414, distance: 27.3
click at [445, 414] on td at bounding box center [427, 325] width 170 height 363
drag, startPoint x: 454, startPoint y: 424, endPoint x: 489, endPoint y: 423, distance: 34.6
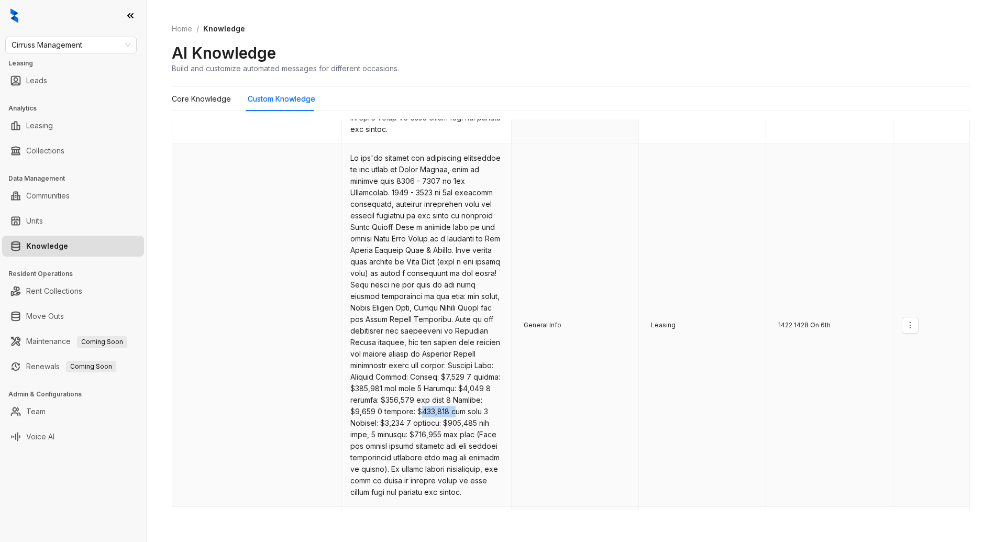
click at [489, 423] on td at bounding box center [427, 325] width 170 height 363
drag, startPoint x: 352, startPoint y: 446, endPoint x: 393, endPoint y: 447, distance: 40.3
click at [393, 447] on td at bounding box center [427, 325] width 170 height 363
drag, startPoint x: 458, startPoint y: 447, endPoint x: 484, endPoint y: 447, distance: 26.7
click at [484, 447] on td at bounding box center [427, 325] width 170 height 363
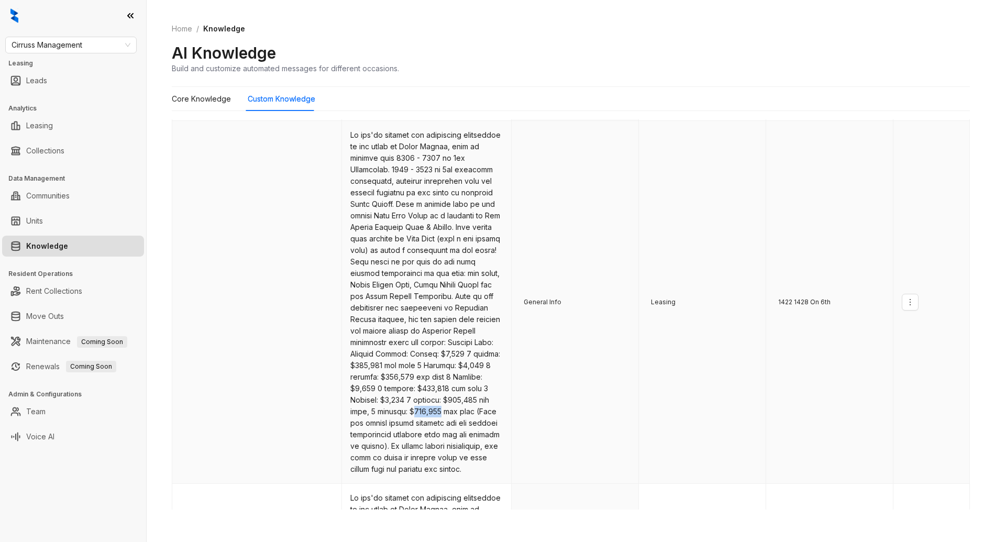
scroll to position [425, 0]
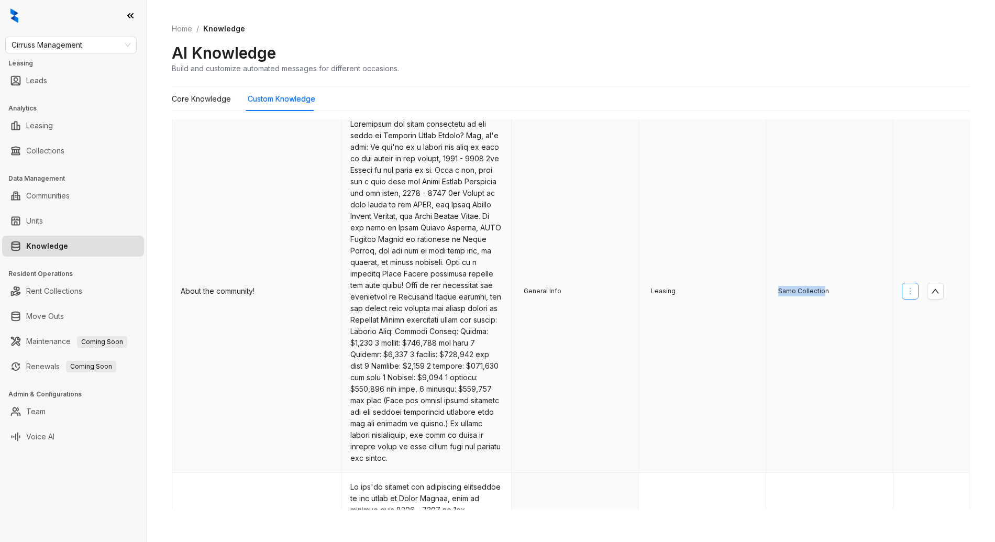
drag, startPoint x: 771, startPoint y: 294, endPoint x: 910, endPoint y: 295, distance: 138.8
click at [910, 295] on tr "About the community! General Info Leasing Samo Collection" at bounding box center [570, 291] width 797 height 363
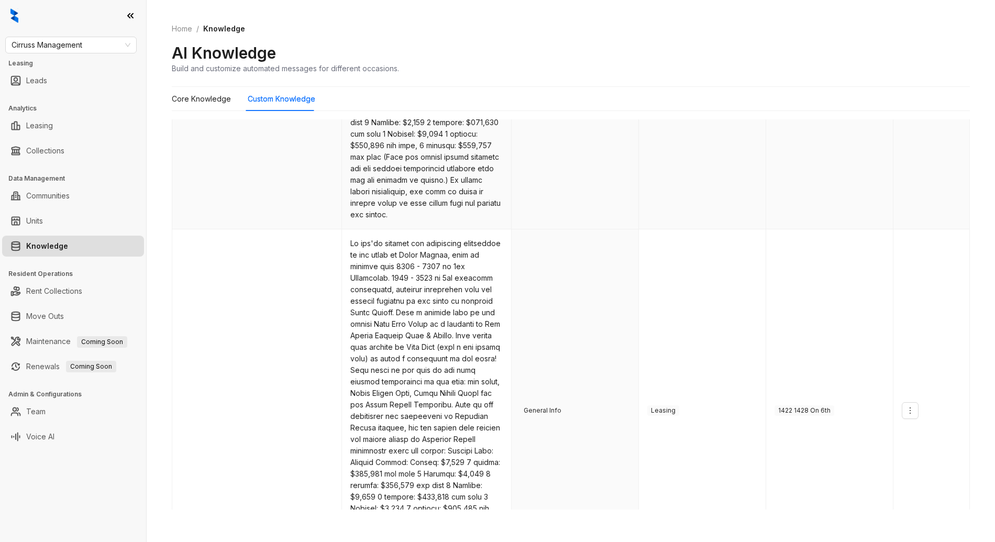
scroll to position [748, 0]
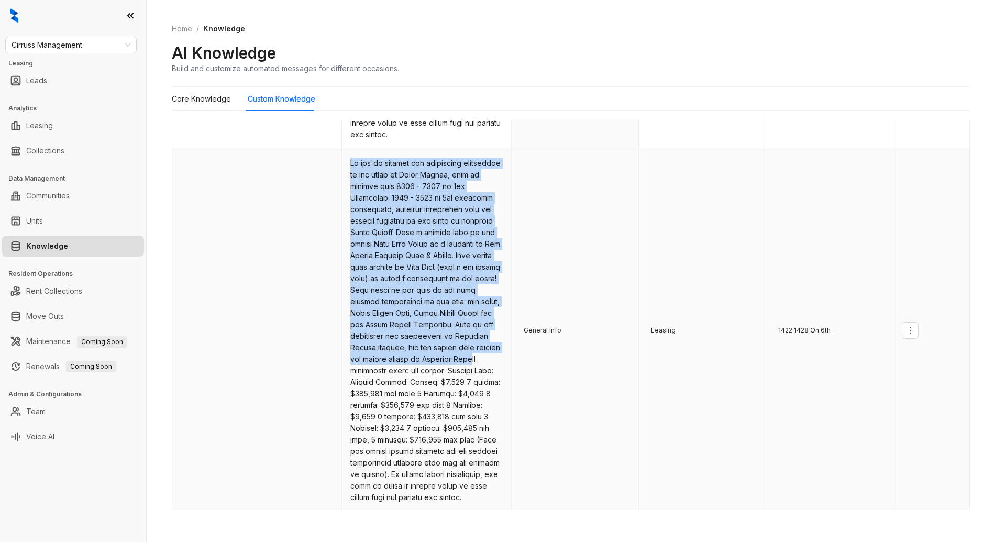
drag, startPoint x: 472, startPoint y: 369, endPoint x: 327, endPoint y: 292, distance: 164.2
click at [327, 292] on tr "General Info Leasing 1422 1428 On 6th" at bounding box center [570, 330] width 797 height 363
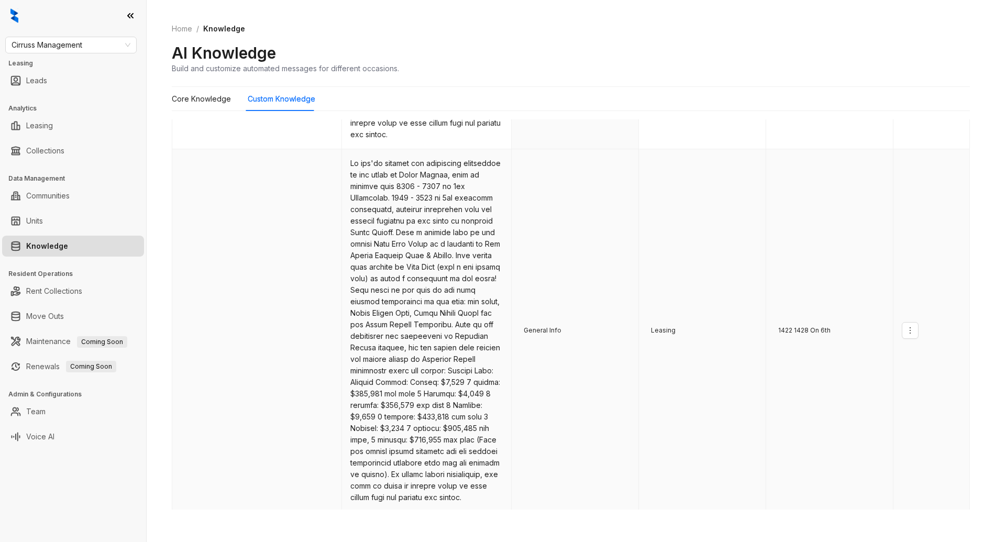
drag, startPoint x: 390, startPoint y: 313, endPoint x: 394, endPoint y: 304, distance: 9.1
click at [390, 313] on td at bounding box center [427, 330] width 170 height 363
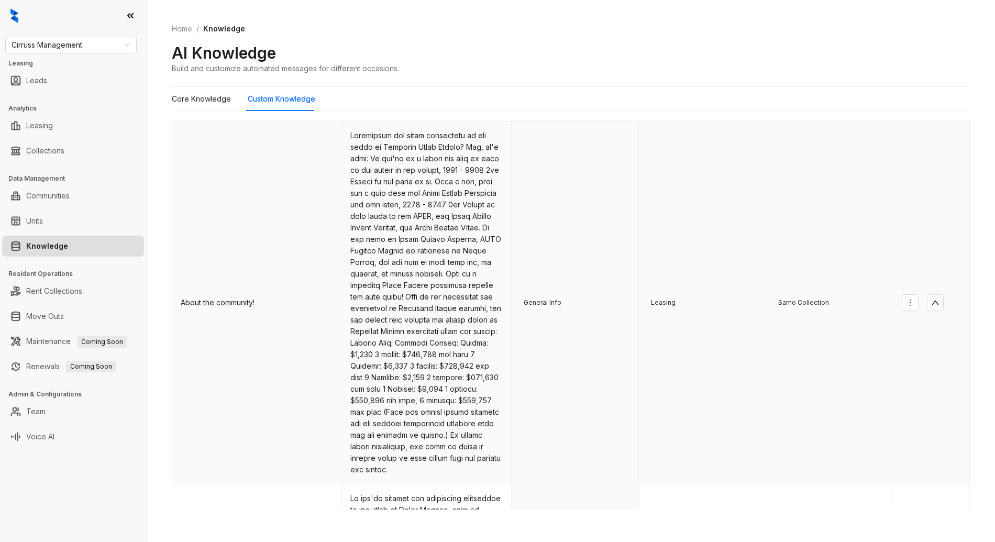
scroll to position [413, 0]
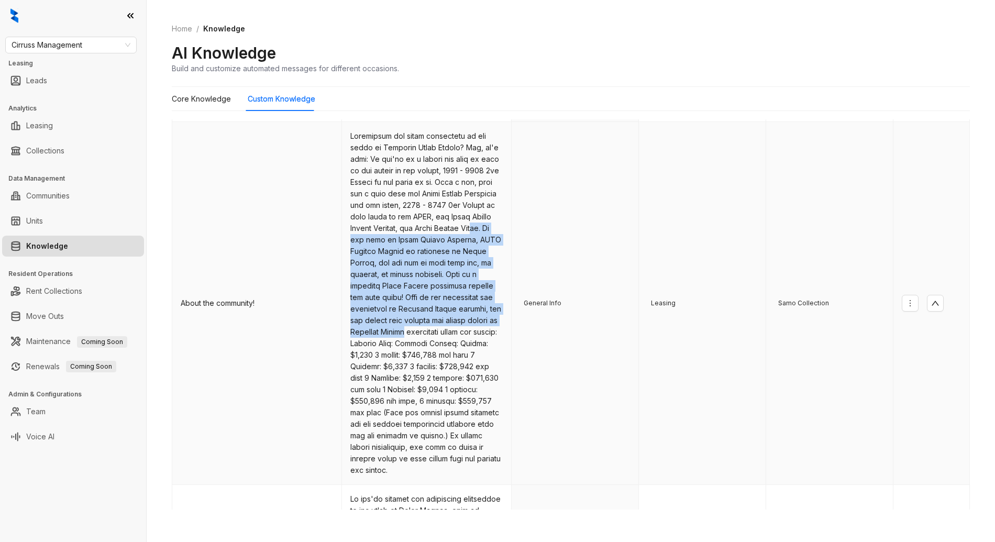
drag, startPoint x: 358, startPoint y: 243, endPoint x: 485, endPoint y: 334, distance: 156.2
click at [485, 334] on td at bounding box center [427, 303] width 170 height 363
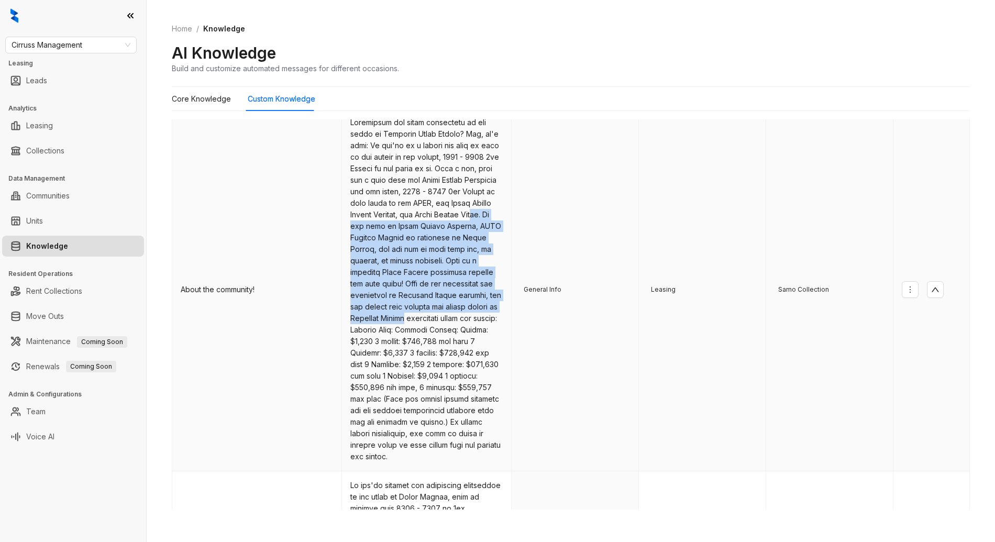
scroll to position [425, 0]
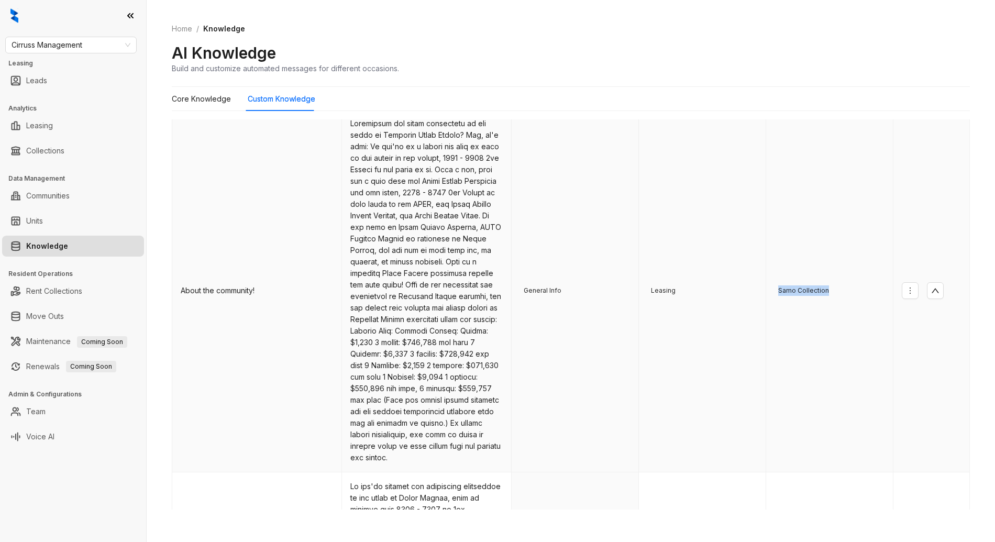
drag, startPoint x: 778, startPoint y: 296, endPoint x: 824, endPoint y: 294, distance: 46.7
click at [824, 294] on div "Samo Collection" at bounding box center [829, 290] width 110 height 10
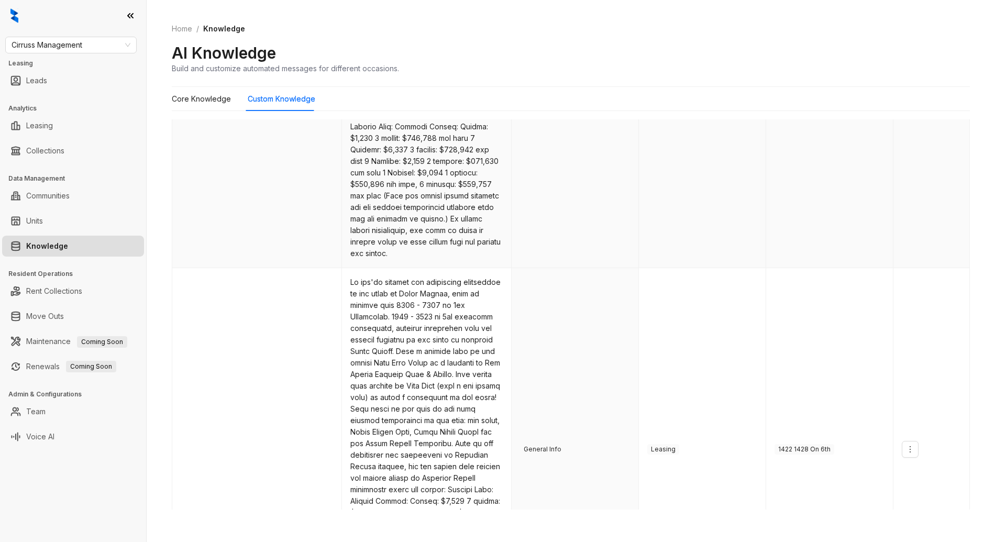
scroll to position [630, 0]
drag, startPoint x: 778, startPoint y: 470, endPoint x: 820, endPoint y: 469, distance: 41.9
click at [819, 454] on span "1422 1428 On 6th" at bounding box center [804, 448] width 60 height 10
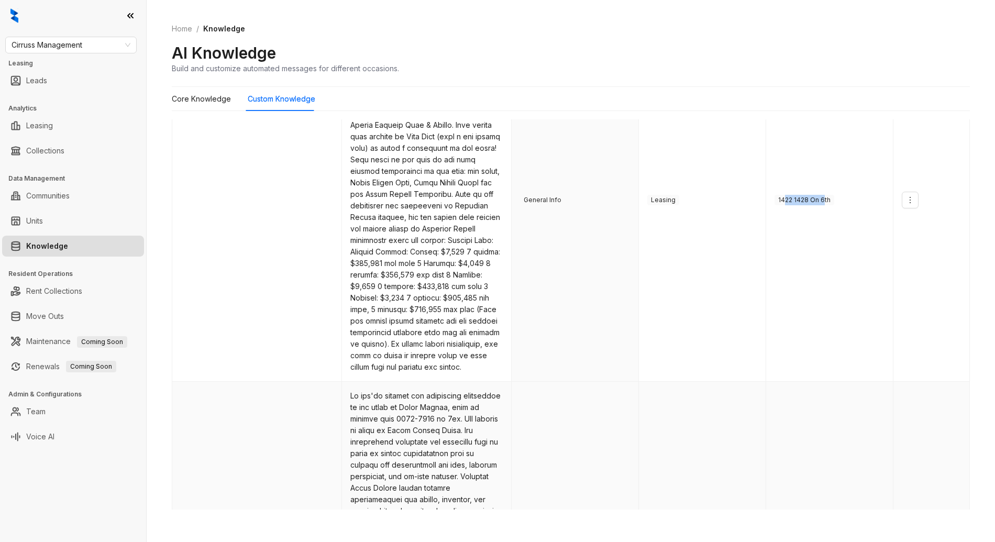
scroll to position [988, 0]
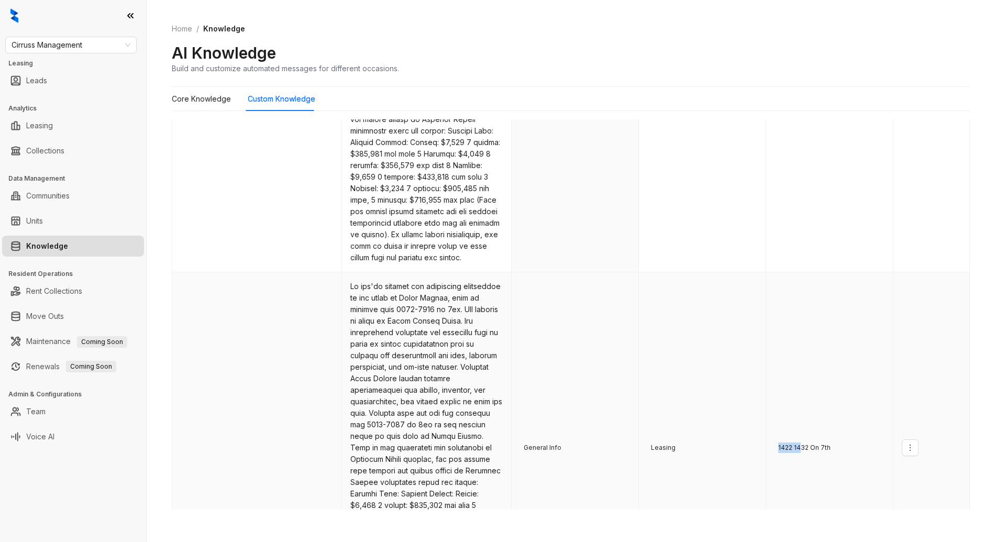
drag, startPoint x: 785, startPoint y: 464, endPoint x: 866, endPoint y: 464, distance: 81.2
click at [833, 467] on td "1422 1432 On 7th" at bounding box center [829, 447] width 127 height 351
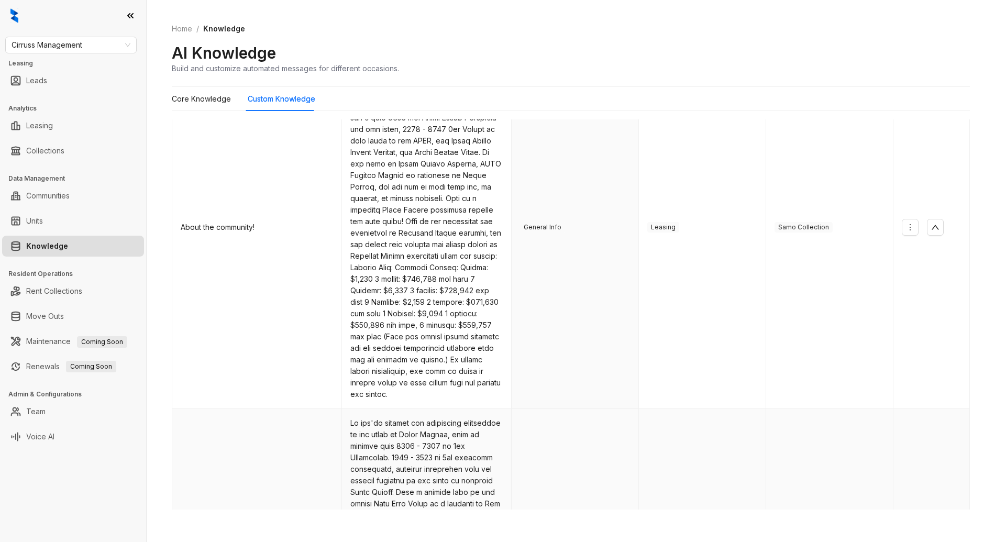
scroll to position [470, 0]
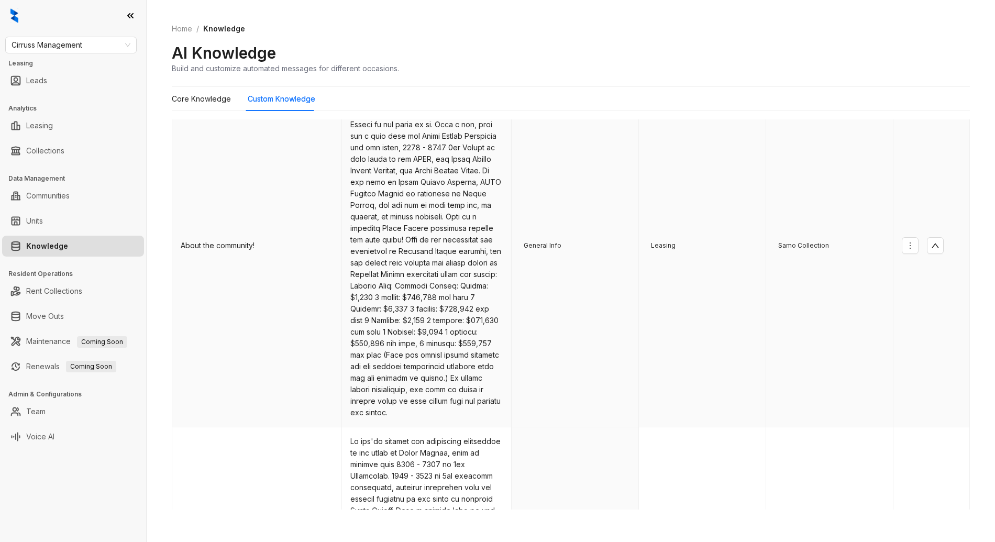
click at [808, 248] on span "Samo Collection" at bounding box center [803, 245] width 58 height 10
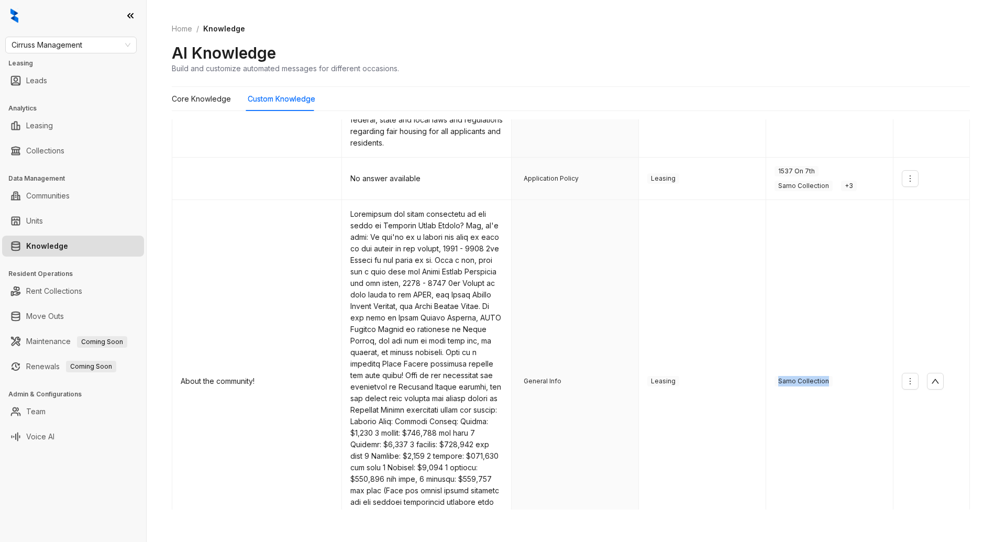
scroll to position [31, 0]
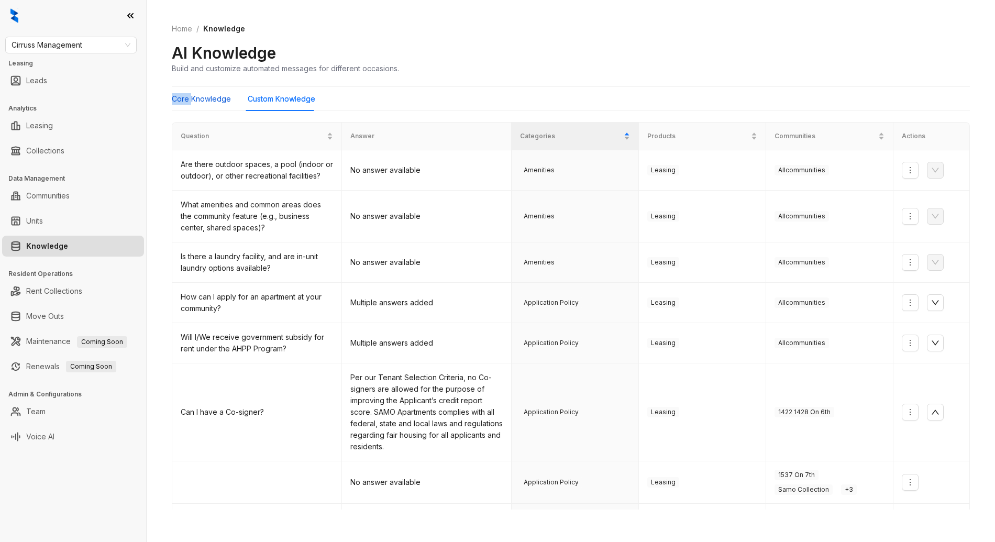
click at [192, 93] on Knowledge "Core Knowledge" at bounding box center [201, 99] width 59 height 12
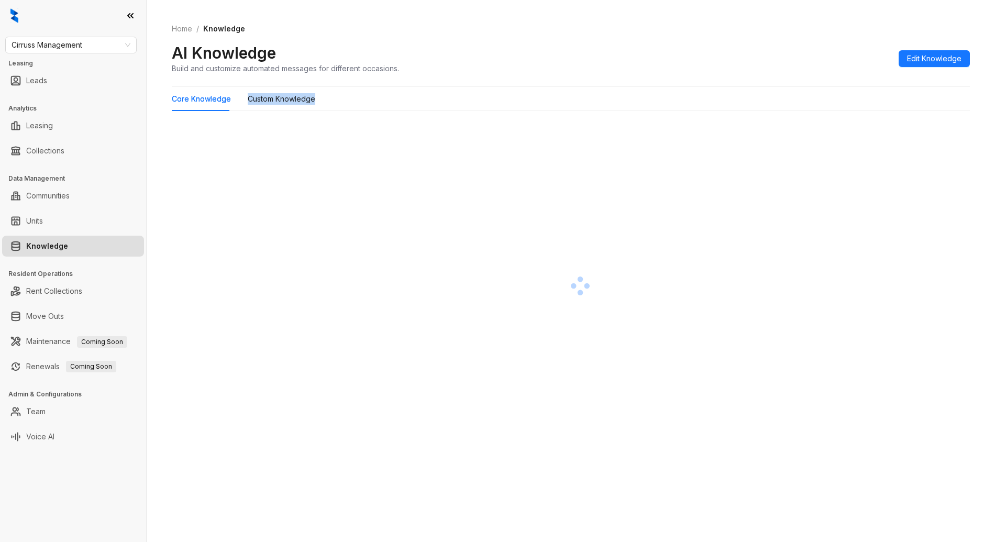
click at [368, 93] on div "Core Knowledge Custom Knowledge" at bounding box center [571, 99] width 798 height 24
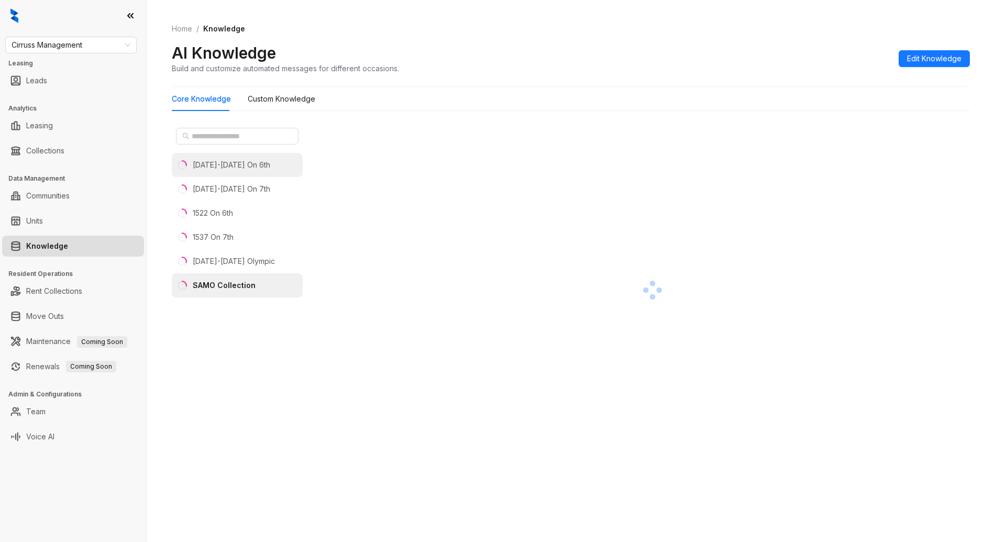
click at [243, 167] on div "[DATE]-[DATE] On 6th" at bounding box center [231, 165] width 77 height 12
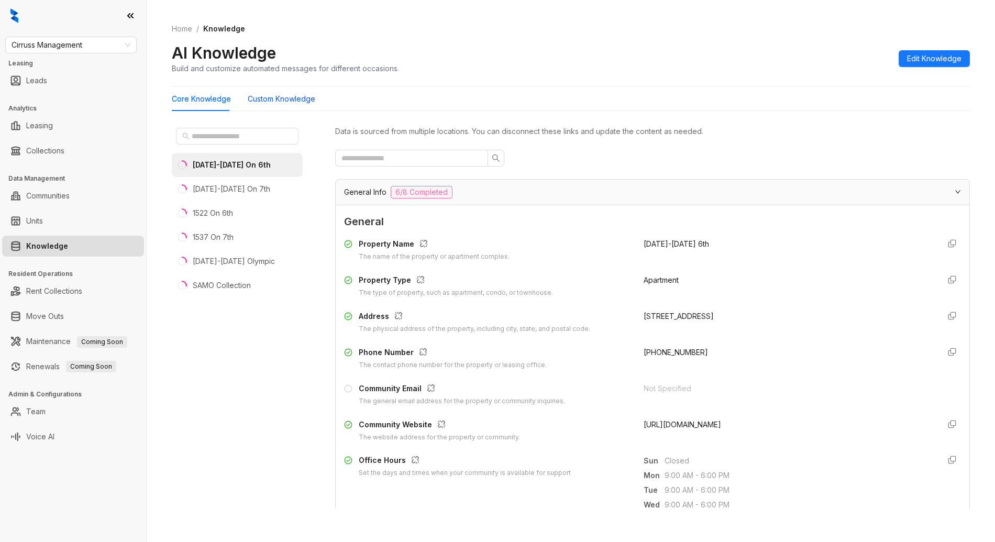
click at [296, 101] on Knowledge "Custom Knowledge" at bounding box center [282, 99] width 68 height 12
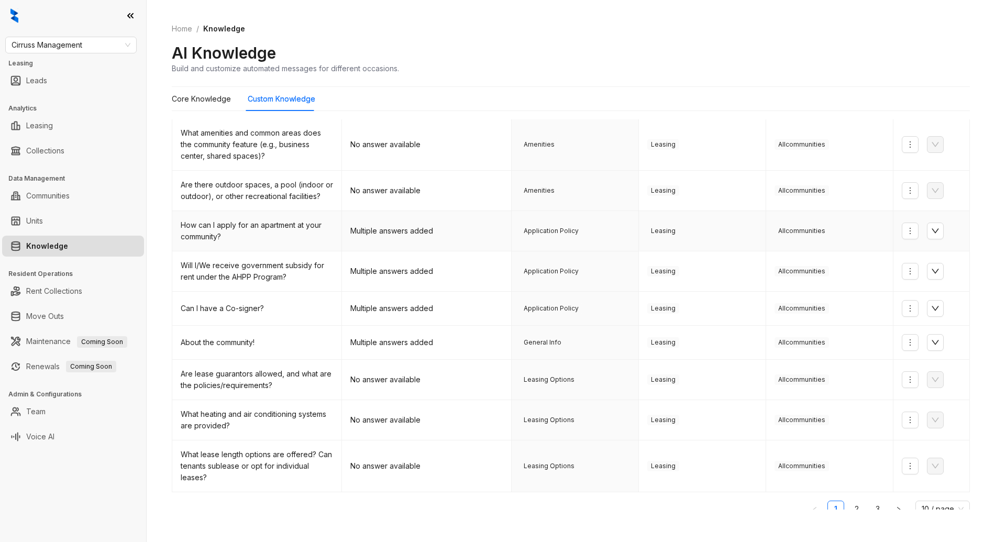
scroll to position [119, 0]
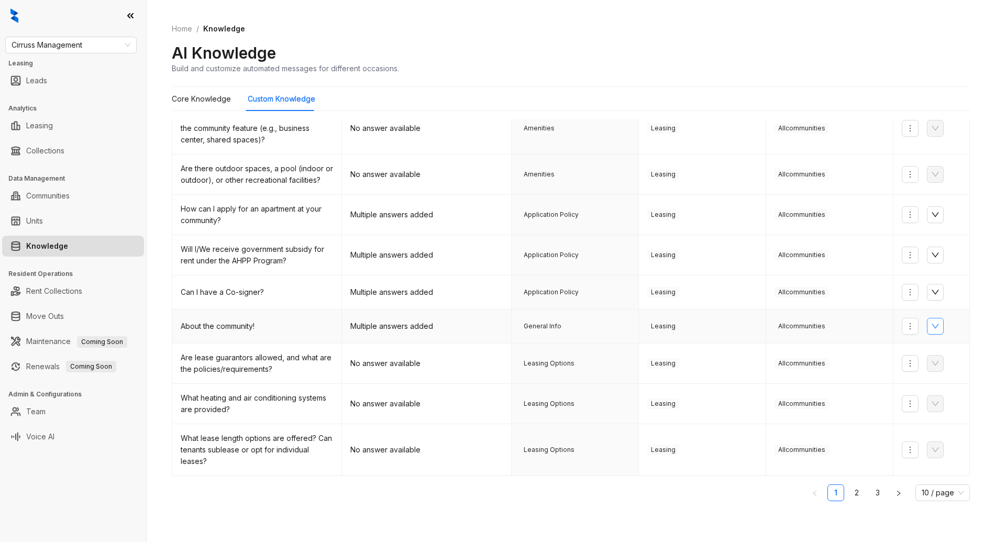
click at [935, 329] on button "button" at bounding box center [935, 326] width 17 height 17
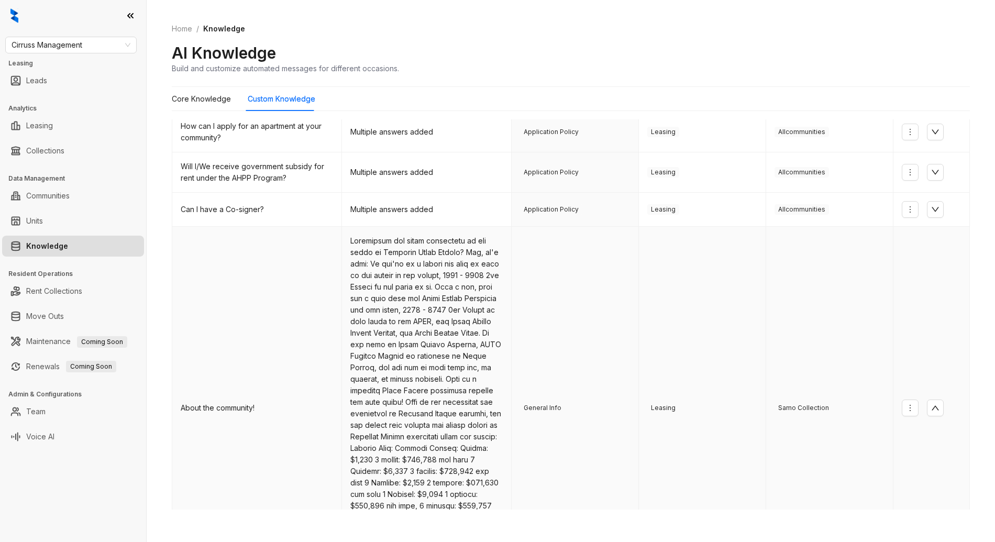
scroll to position [0, 0]
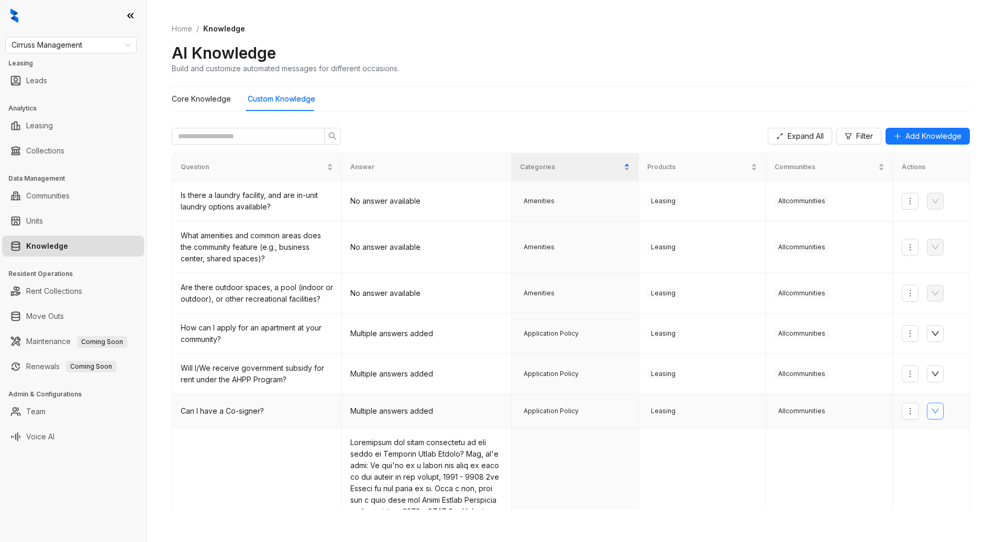
click at [931, 412] on icon "down" at bounding box center [935, 411] width 8 height 8
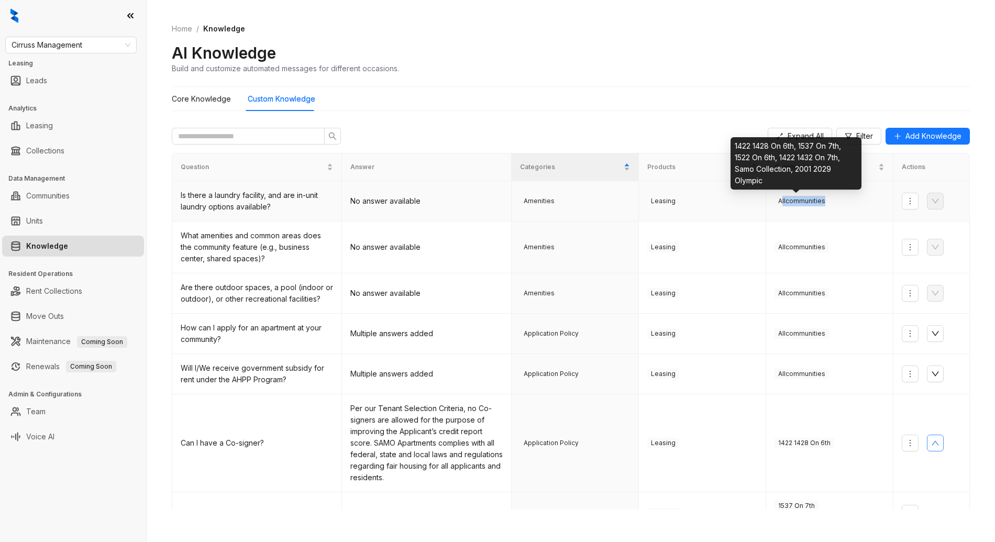
drag, startPoint x: 775, startPoint y: 202, endPoint x: 835, endPoint y: 210, distance: 60.3
click at [836, 209] on td "All communities" at bounding box center [829, 201] width 127 height 40
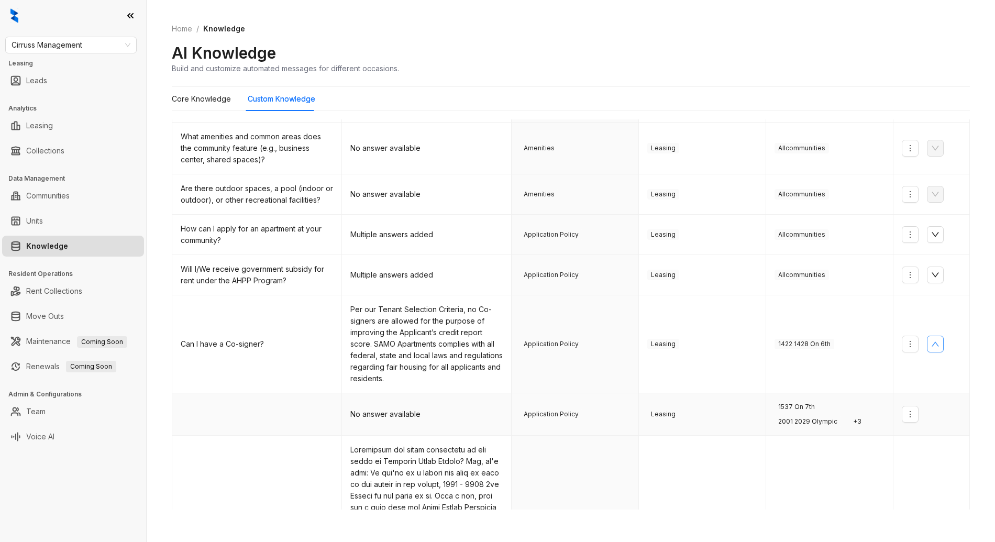
scroll to position [72, 0]
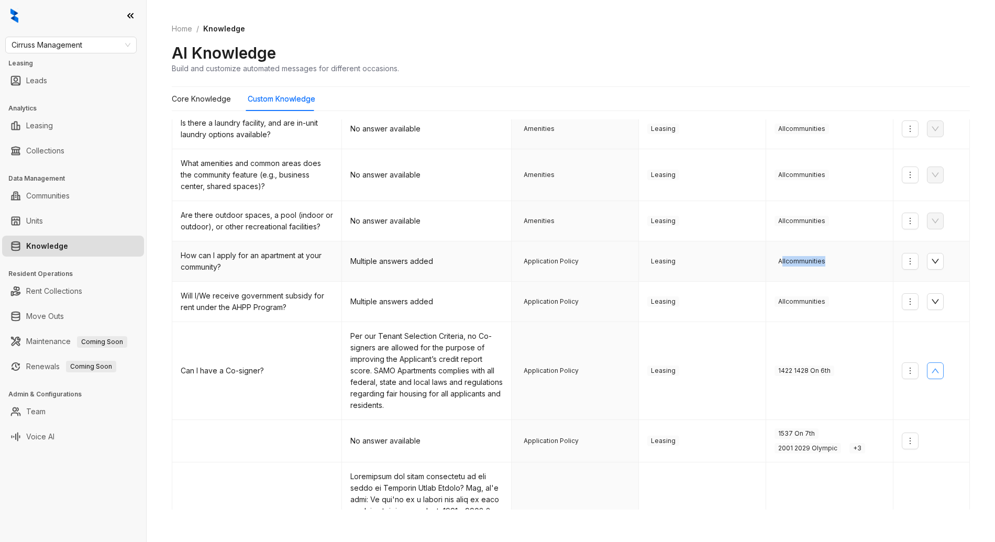
drag, startPoint x: 775, startPoint y: 262, endPoint x: 855, endPoint y: 262, distance: 79.6
click at [855, 262] on div "All communities" at bounding box center [829, 261] width 110 height 10
click at [933, 263] on button "button" at bounding box center [935, 261] width 17 height 17
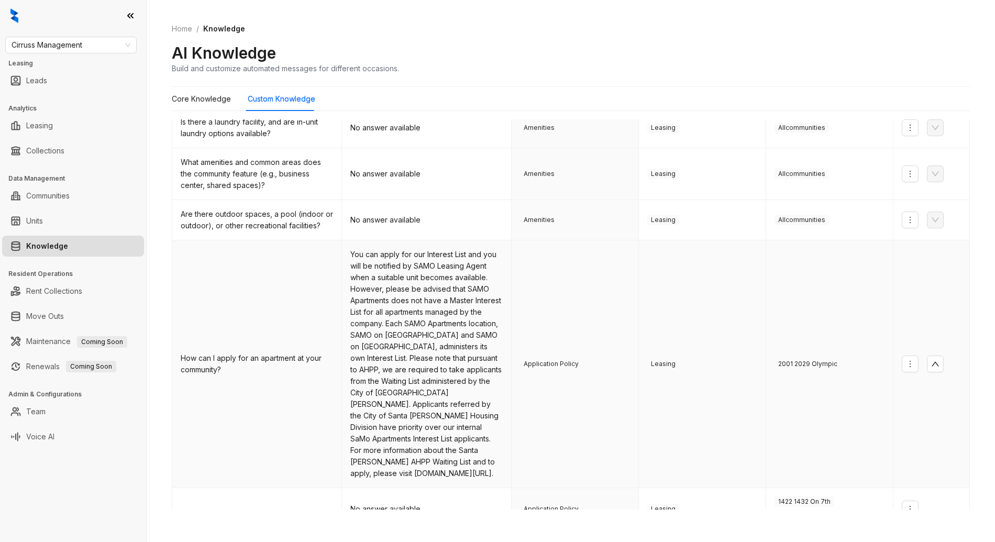
scroll to position [67, 0]
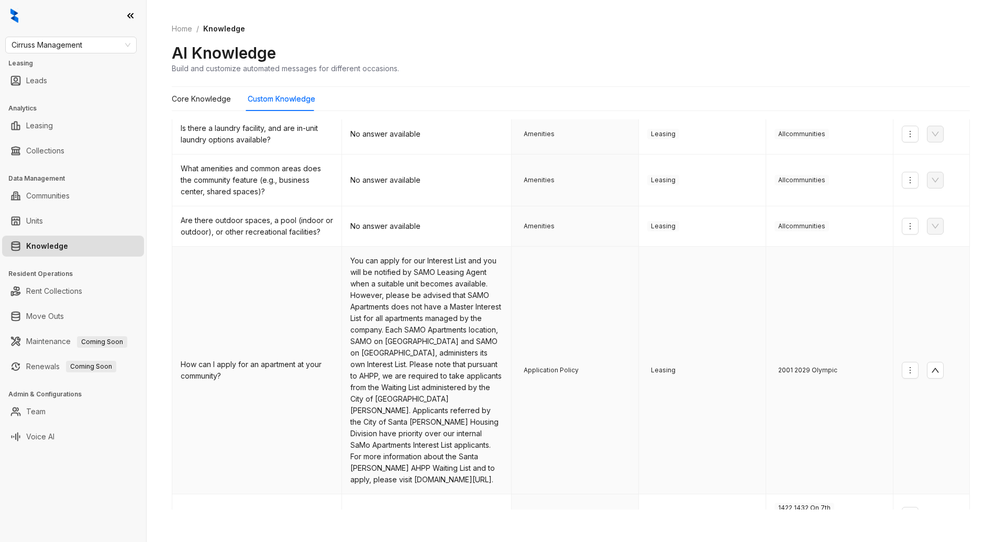
click at [931, 366] on icon "up" at bounding box center [935, 370] width 8 height 8
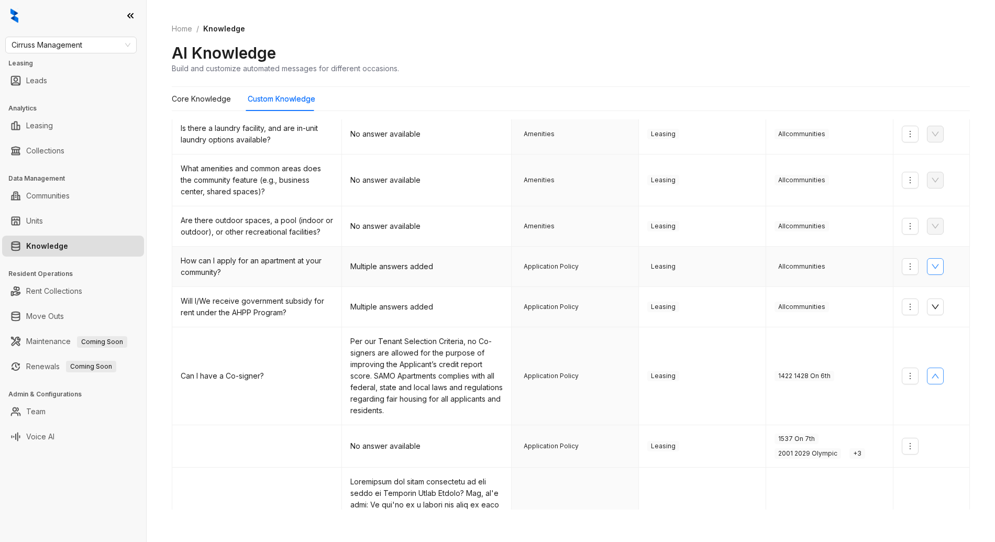
click at [932, 267] on icon "down" at bounding box center [935, 266] width 8 height 8
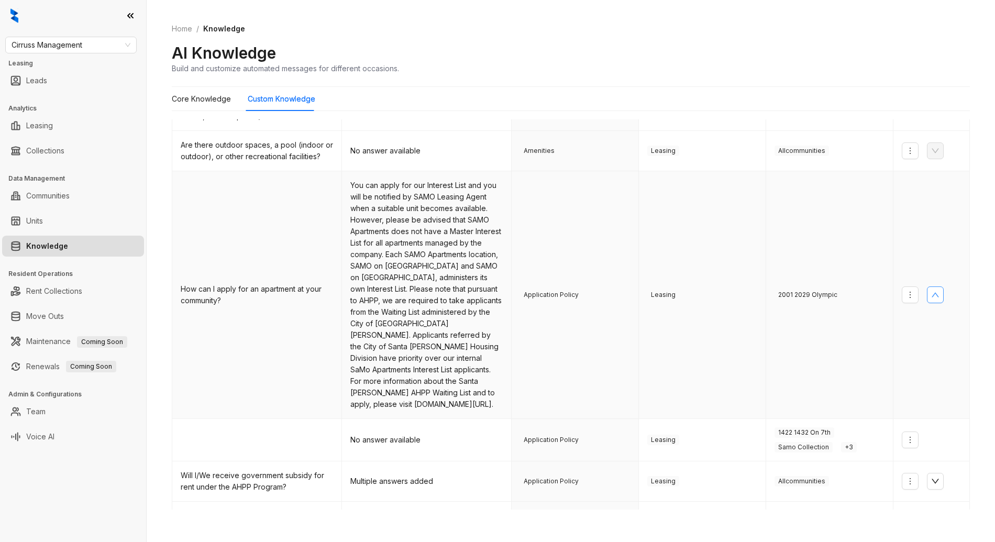
scroll to position [144, 0]
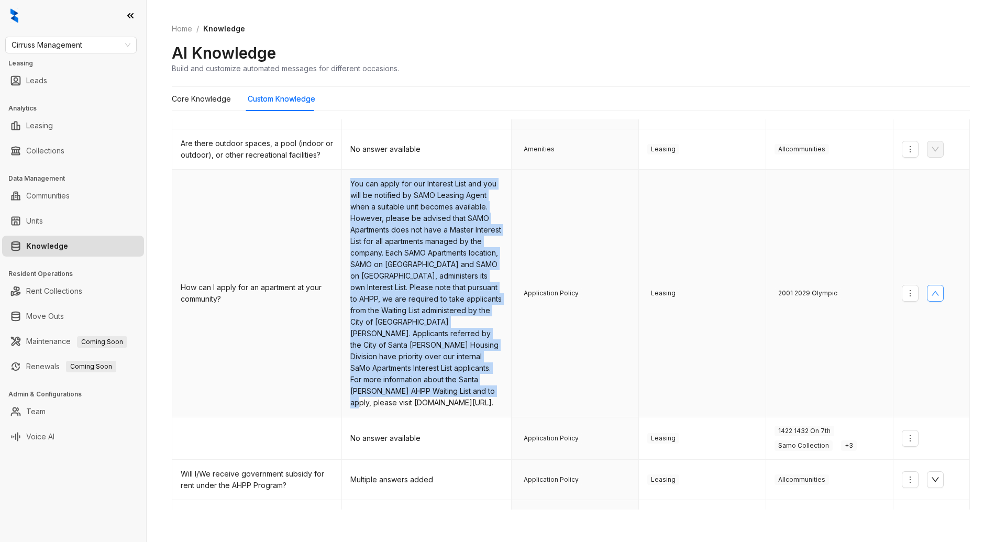
drag, startPoint x: 478, startPoint y: 390, endPoint x: 348, endPoint y: 183, distance: 244.5
click at [348, 183] on td "You can apply for our Interest List and you will be notified by SAMO Leasing Ag…" at bounding box center [427, 294] width 170 height 248
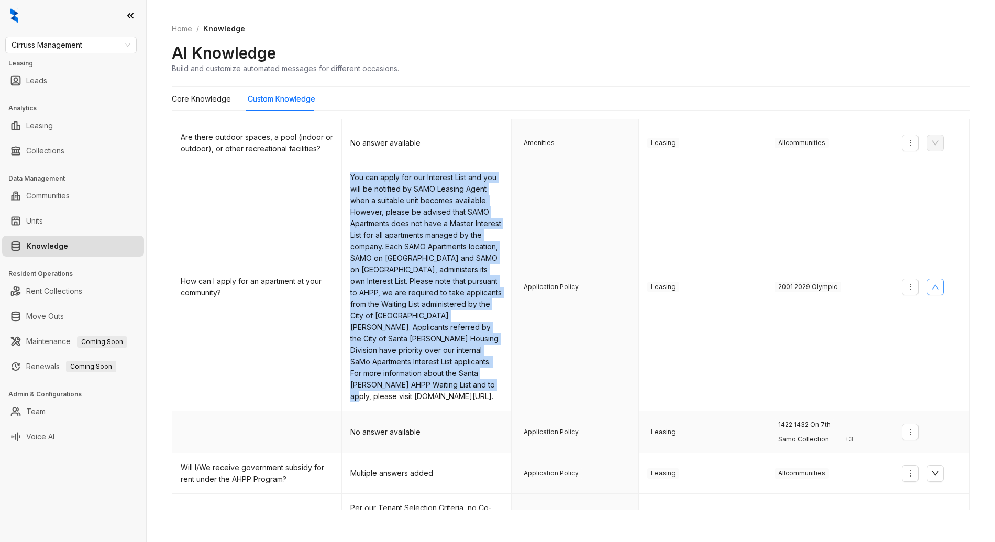
scroll to position [199, 0]
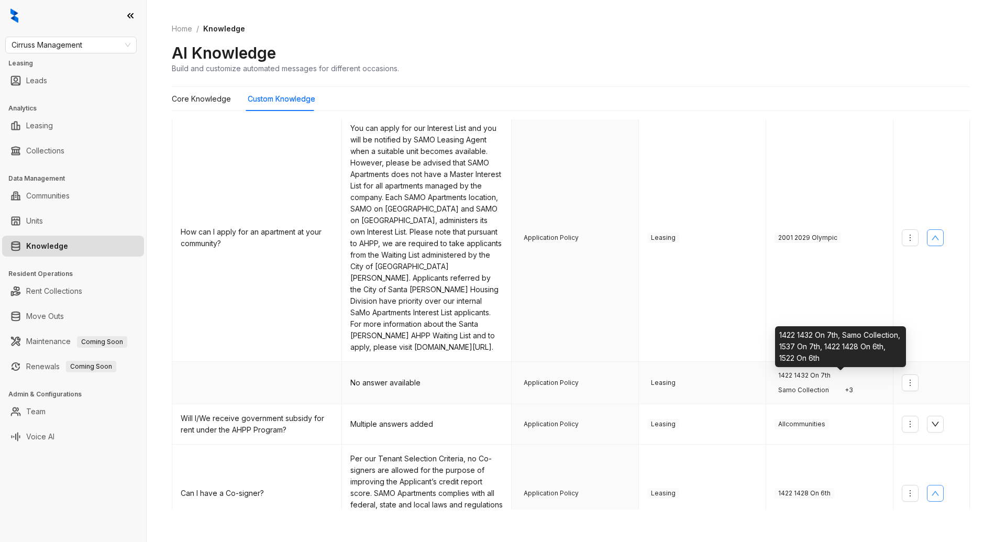
click at [841, 385] on span "+ 3" at bounding box center [849, 390] width 16 height 10
